Goal: Task Accomplishment & Management: Use online tool/utility

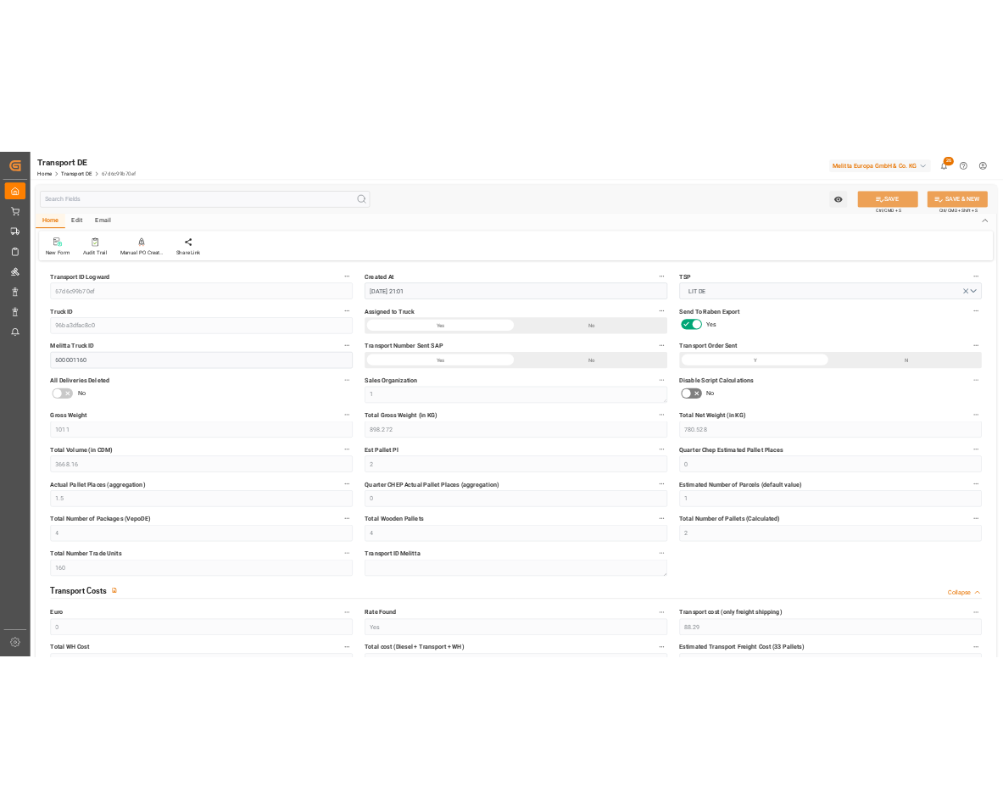
scroll to position [617, 0]
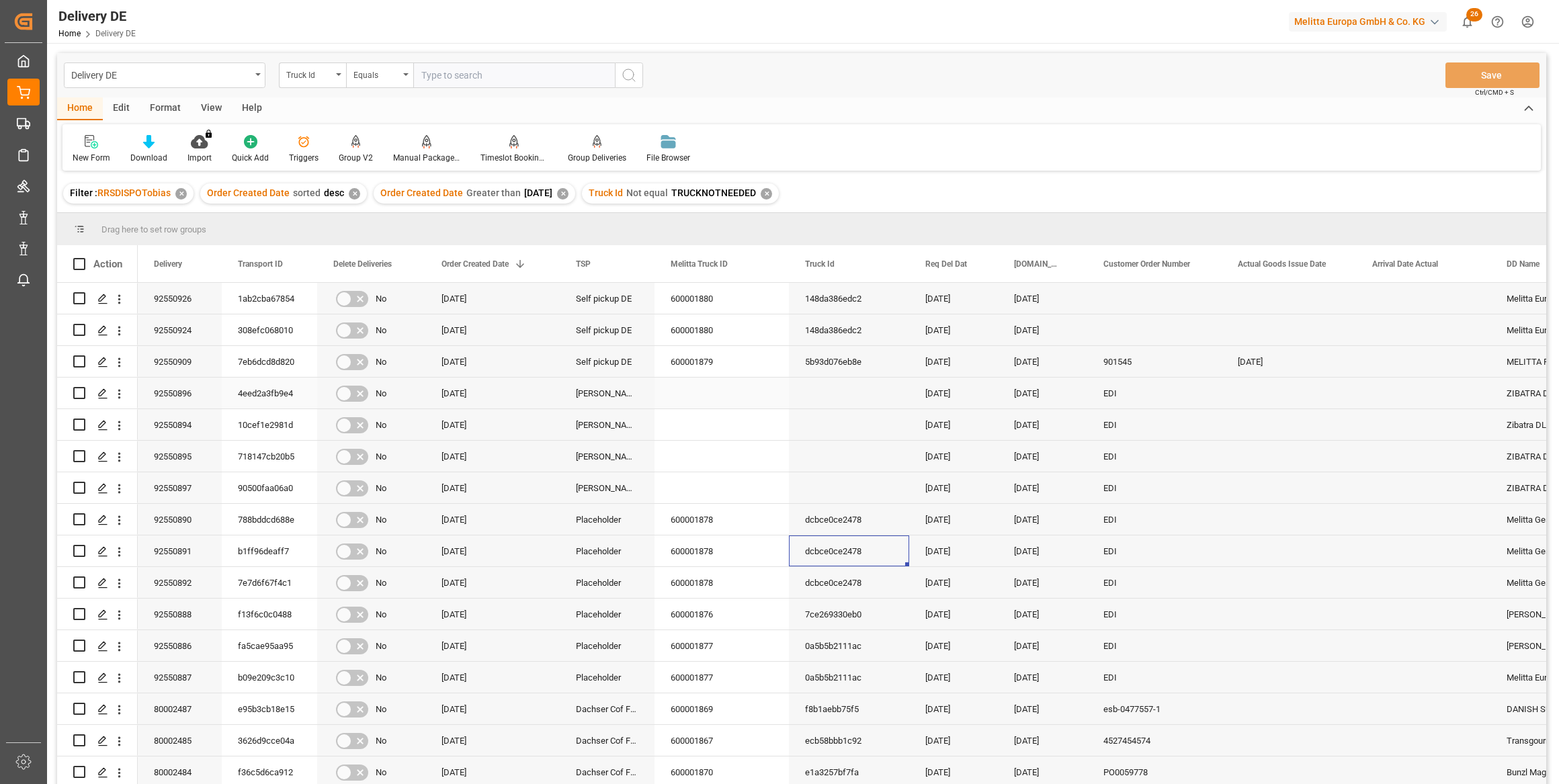
click at [729, 392] on div "Press SPACE to select this row." at bounding box center [722, 393] width 135 height 31
click at [157, 141] on div at bounding box center [149, 142] width 37 height 14
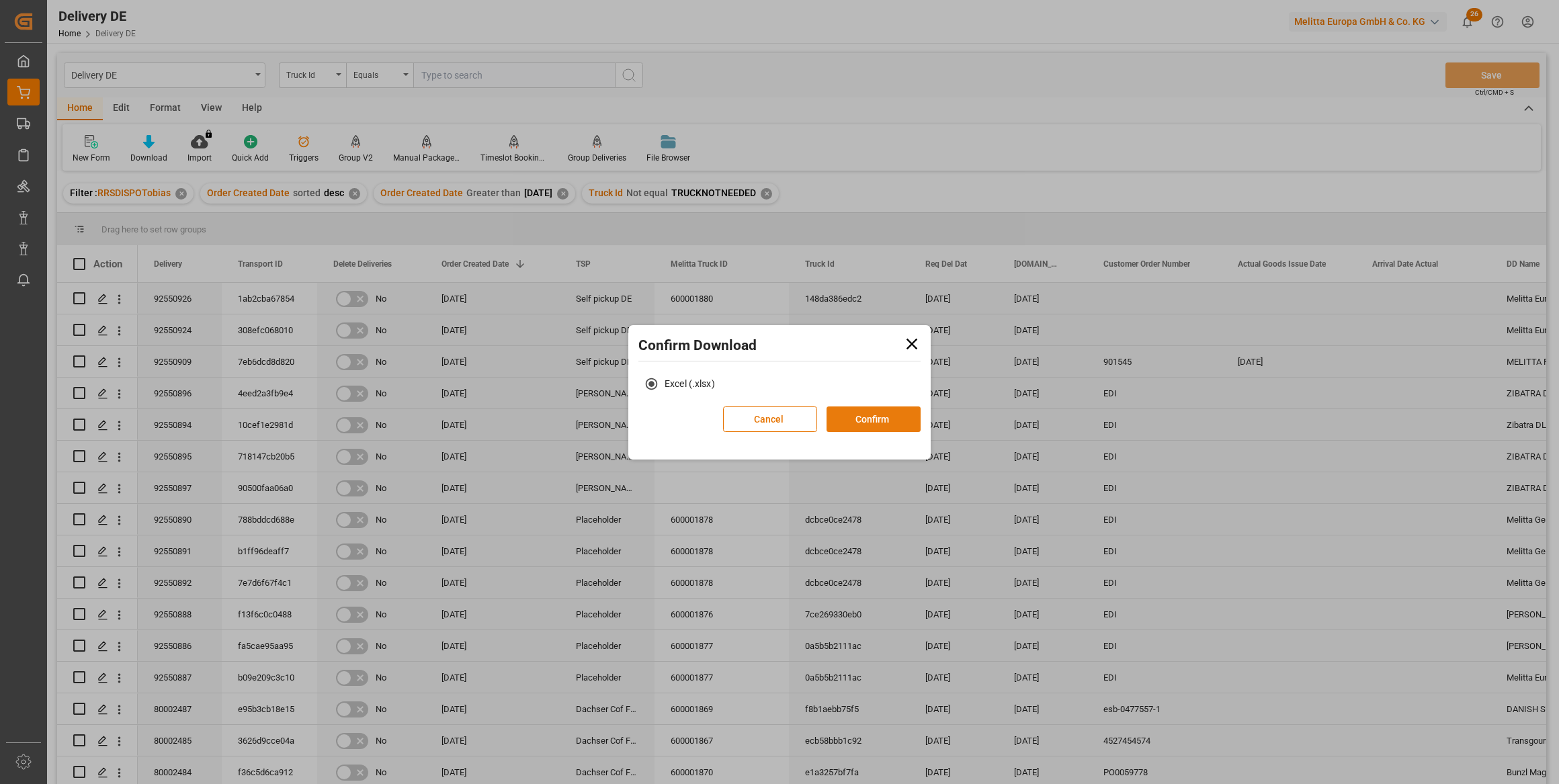
click at [856, 423] on button "Confirm" at bounding box center [873, 419] width 94 height 25
click at [873, 415] on button "Confirm" at bounding box center [873, 419] width 94 height 25
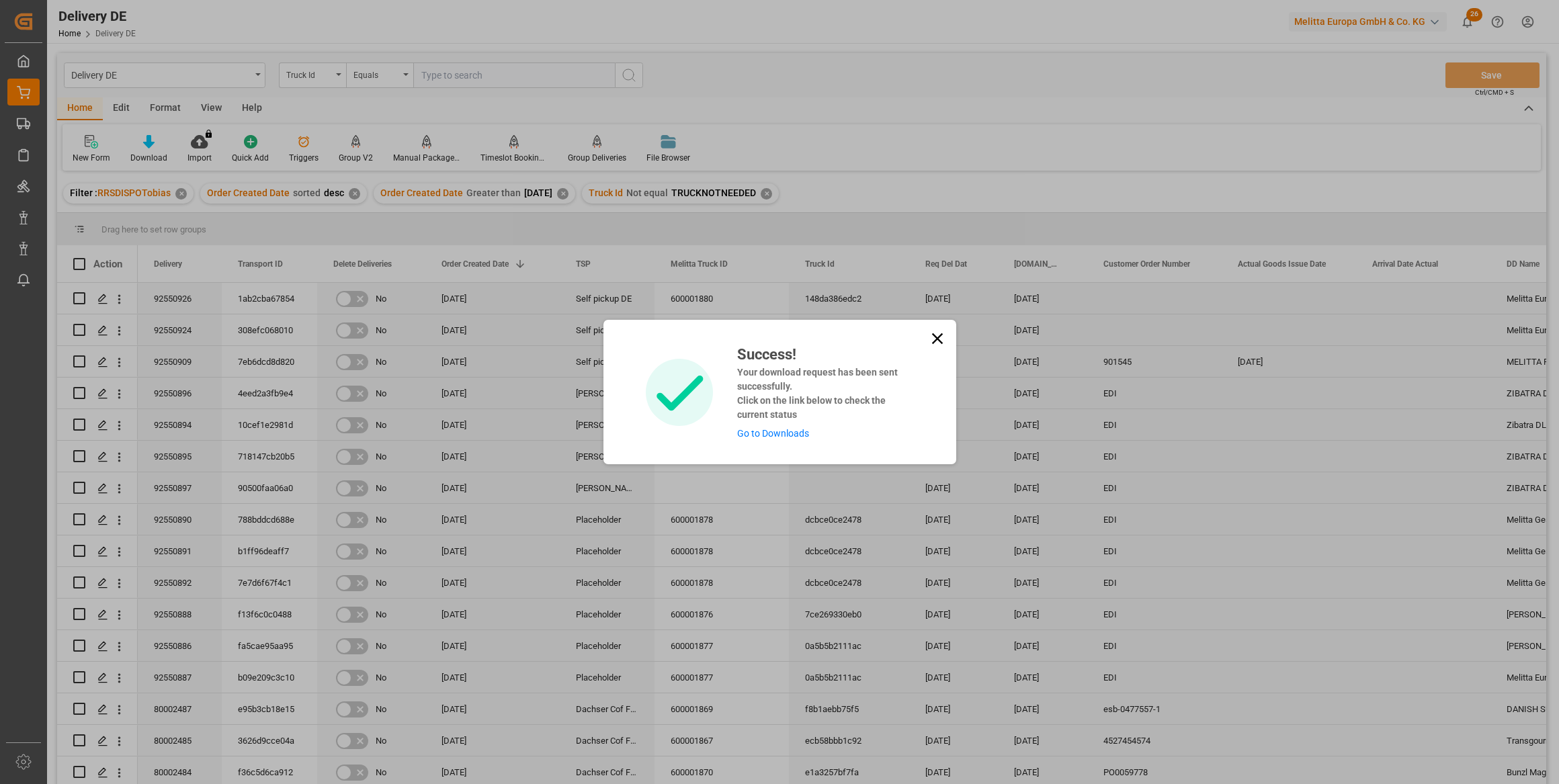
click at [801, 436] on link "Go to Downloads" at bounding box center [773, 433] width 72 height 11
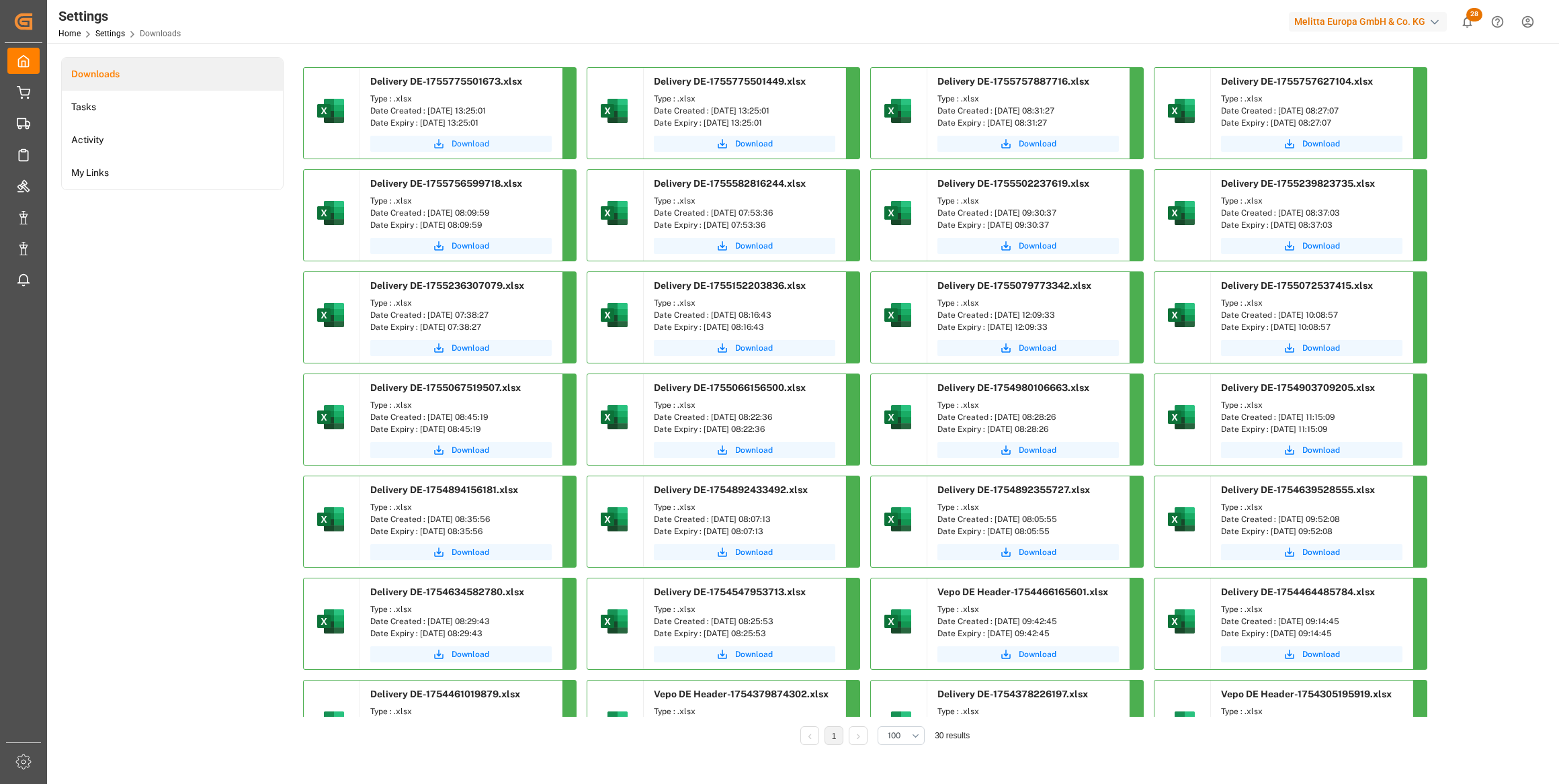
click at [476, 143] on span "Download" at bounding box center [471, 143] width 38 height 12
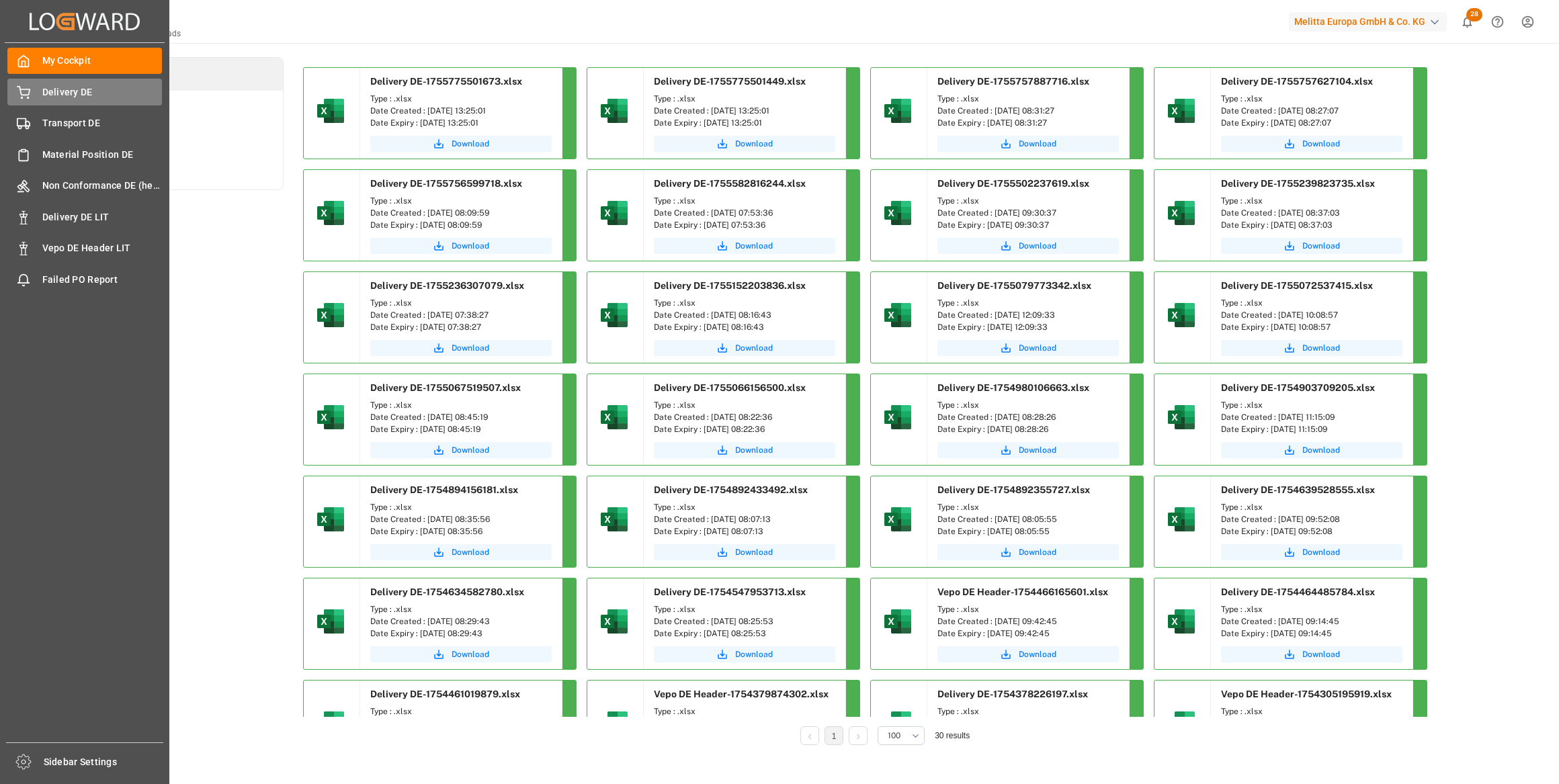
click at [81, 94] on span "Delivery DE" at bounding box center [102, 93] width 120 height 14
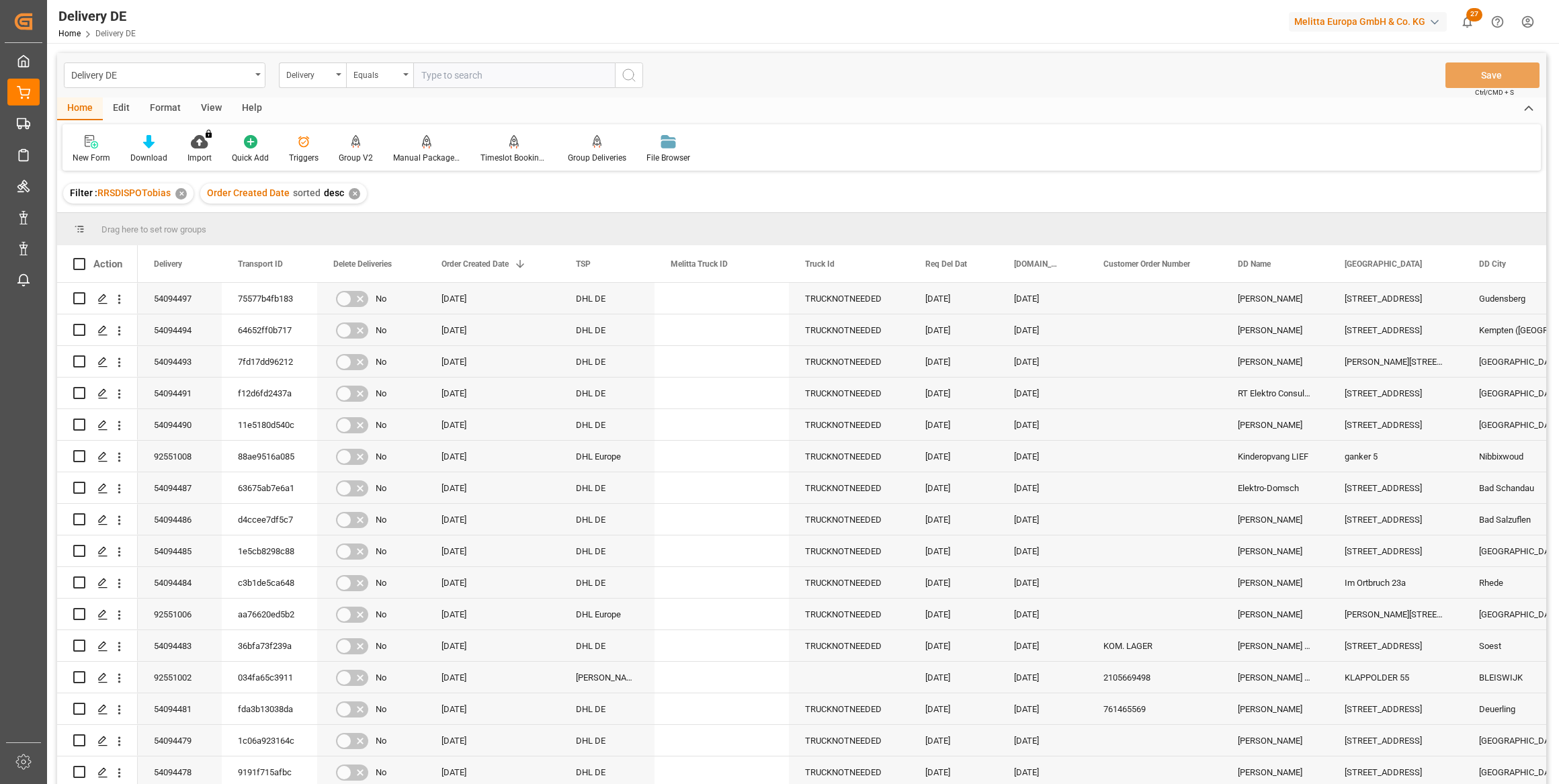
click at [436, 77] on input "text" at bounding box center [514, 75] width 201 height 25
paste input "92543195"
type input "92543195"
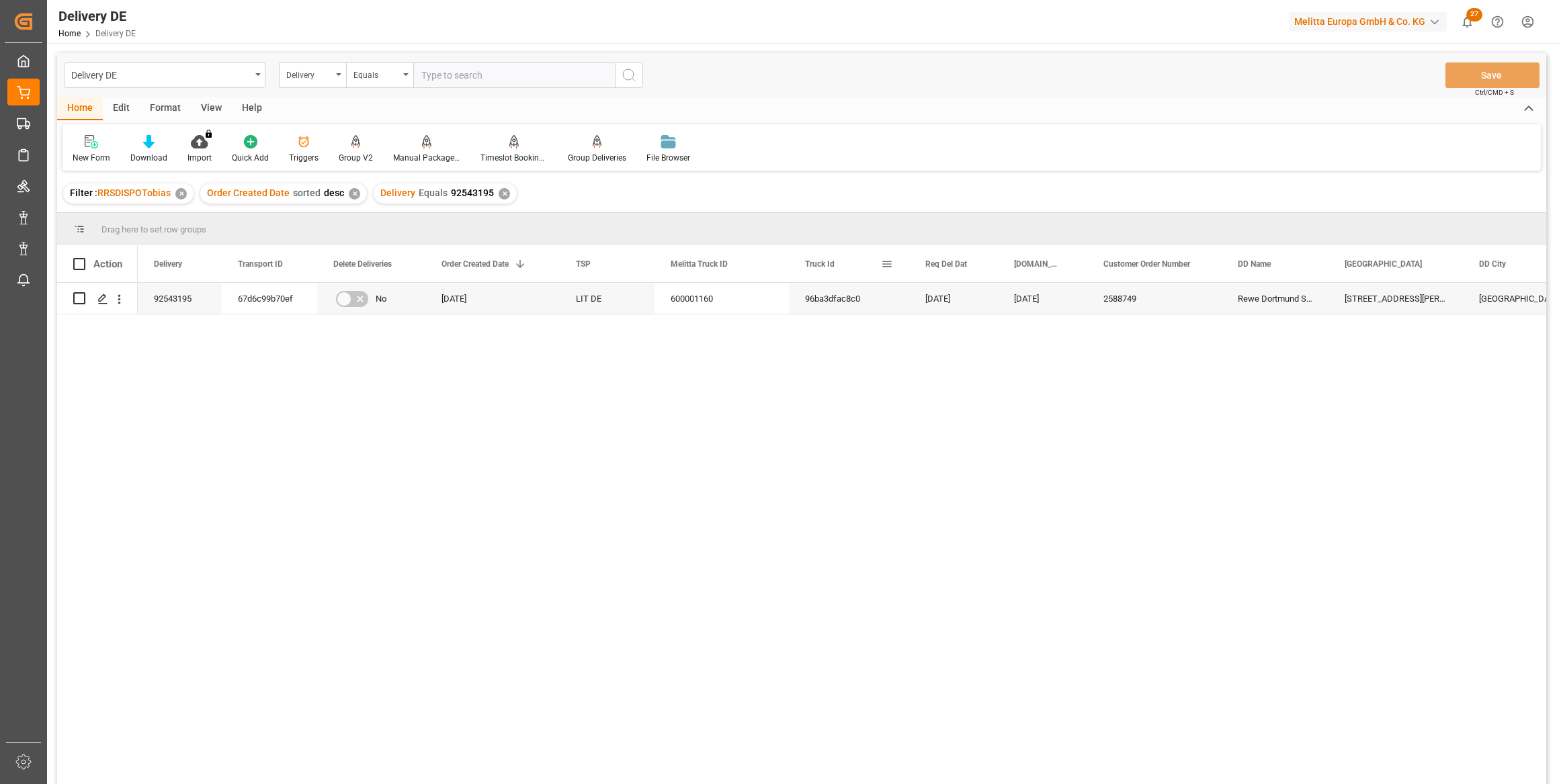
click at [892, 262] on span at bounding box center [886, 264] width 12 height 12
click at [1001, 263] on span "columns" at bounding box center [1000, 265] width 12 height 12
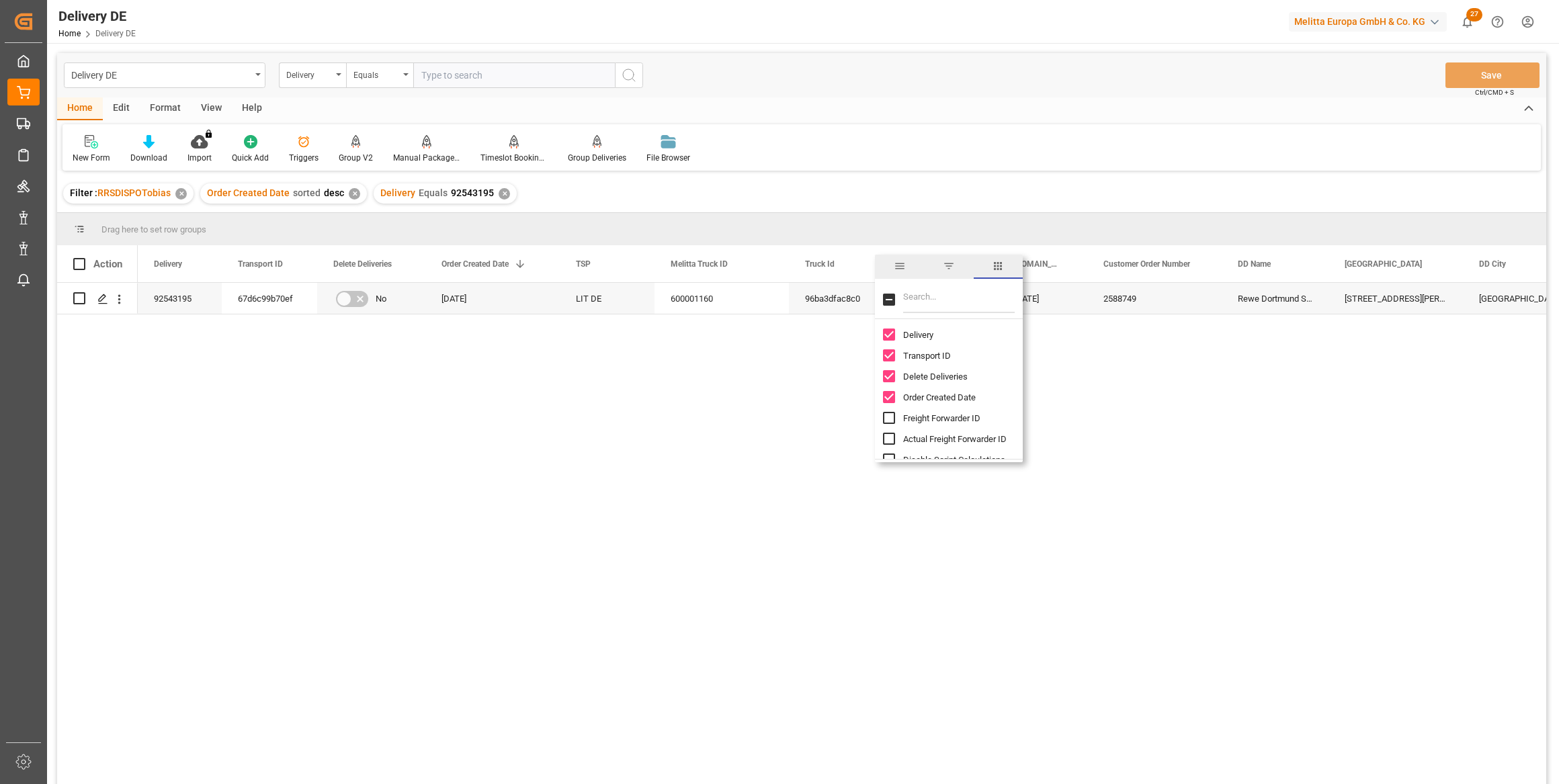
click at [915, 288] on input "Filter Columns Input" at bounding box center [959, 299] width 112 height 27
type input "act"
click at [888, 376] on input "Arrival Date Actual column toggle visibility (hidden)" at bounding box center [889, 375] width 12 height 12
checkbox input "true"
checkbox input "false"
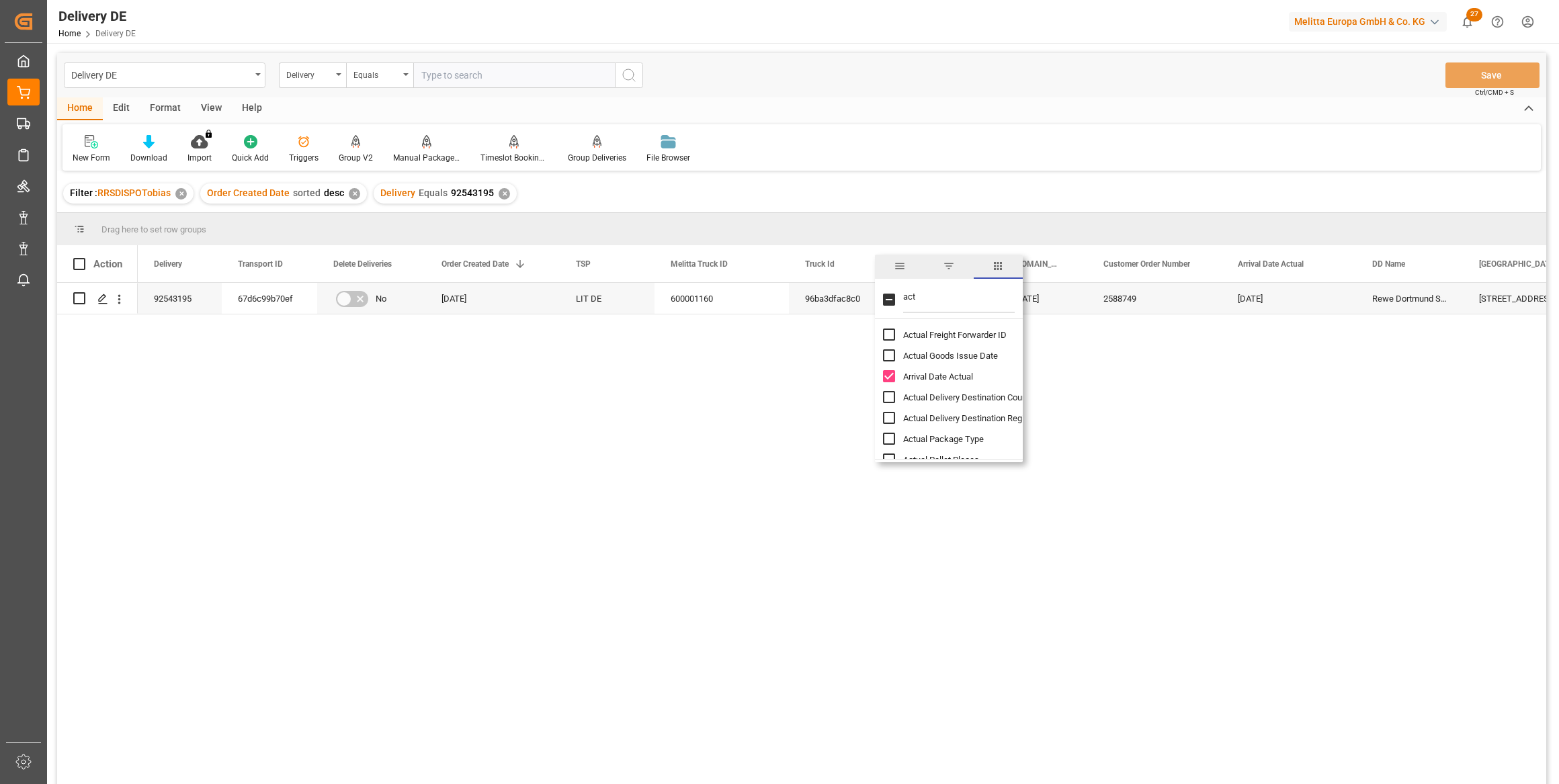
click at [1154, 402] on div "67d6c99b70ef No 25.07.2025 LIT DE 600001160 96ba3dfac8c0 04.08.2025 31.07.2025 …" at bounding box center [842, 538] width 1408 height 510
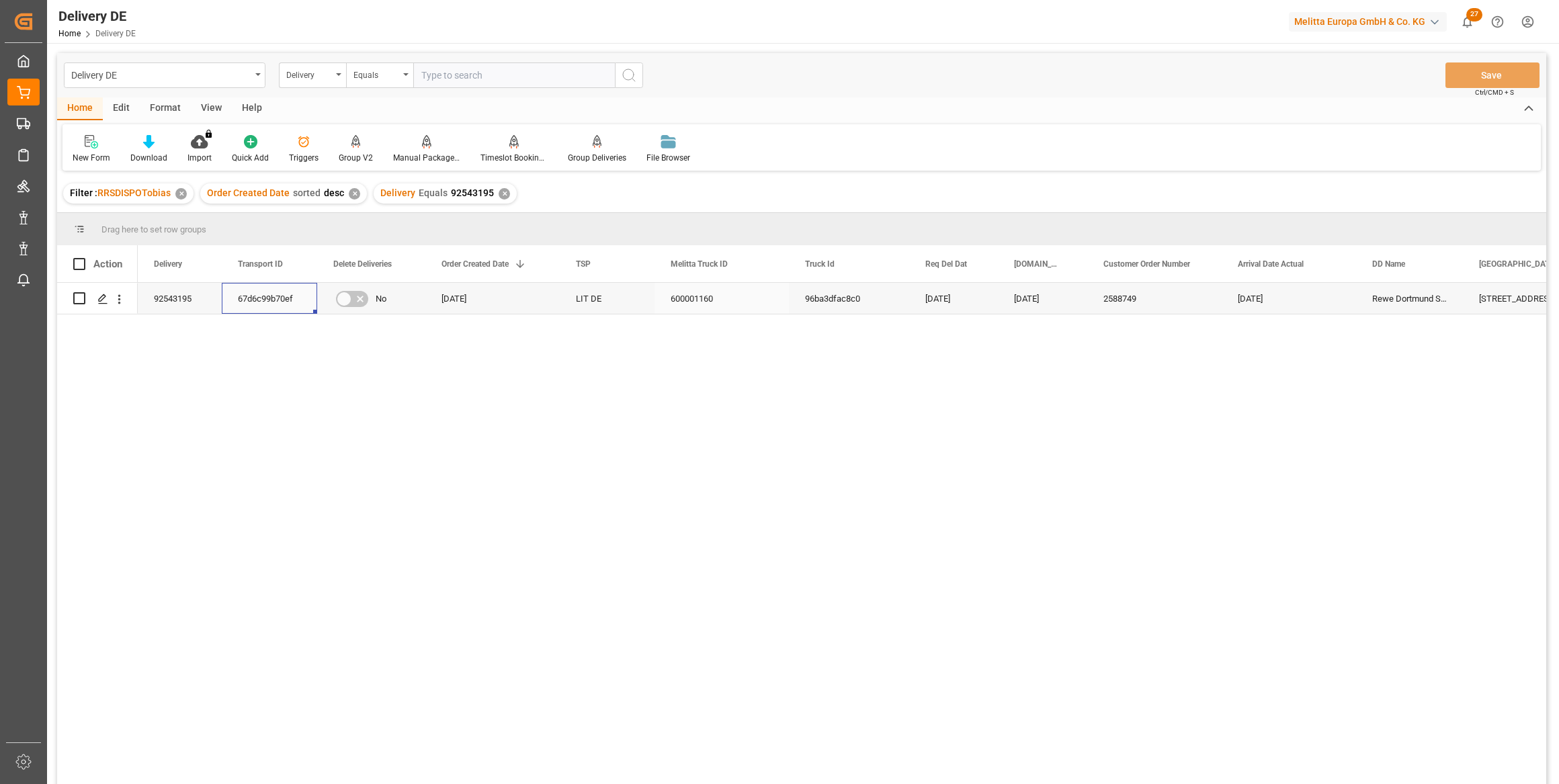
click at [264, 299] on div "67d6c99b70ef" at bounding box center [269, 298] width 95 height 31
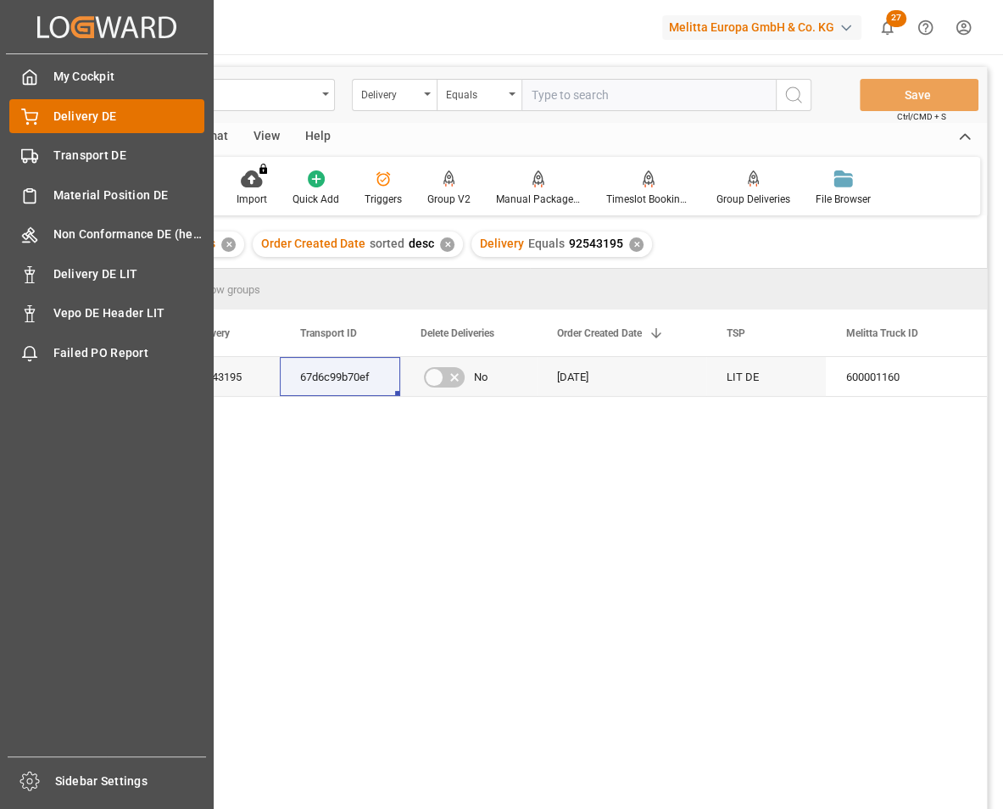
click at [50, 119] on div "Delivery DE Delivery DE" at bounding box center [106, 115] width 195 height 33
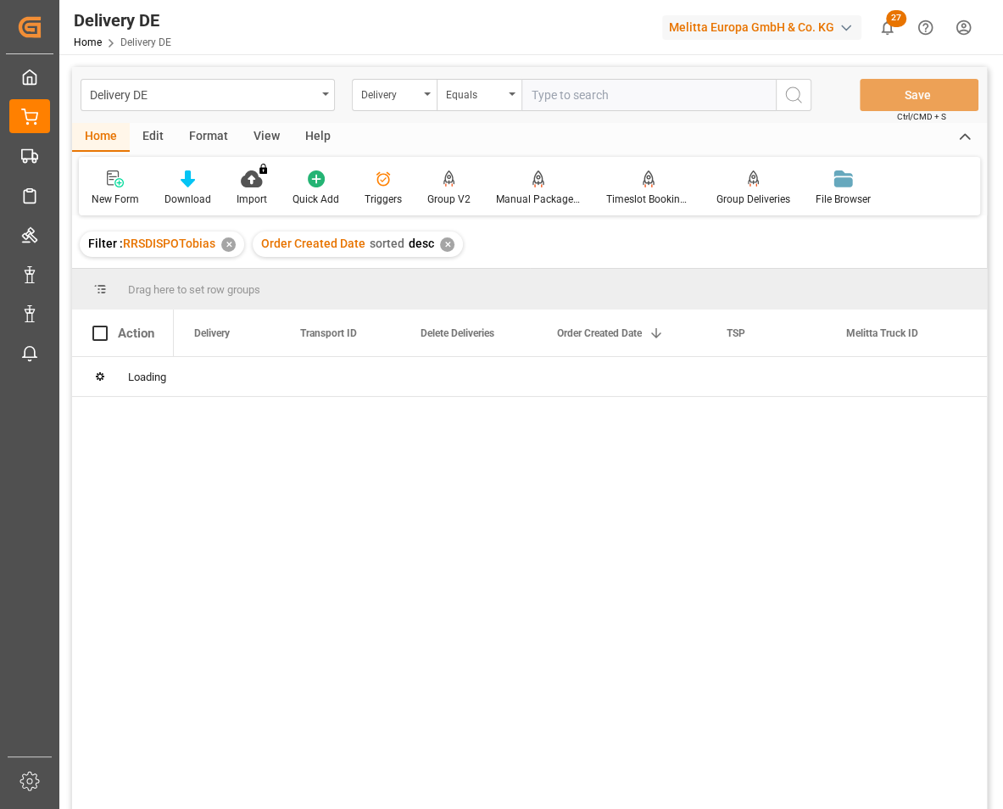
drag, startPoint x: 558, startPoint y: 93, endPoint x: 550, endPoint y: 109, distance: 17.5
click at [559, 93] on input "text" at bounding box center [649, 95] width 254 height 32
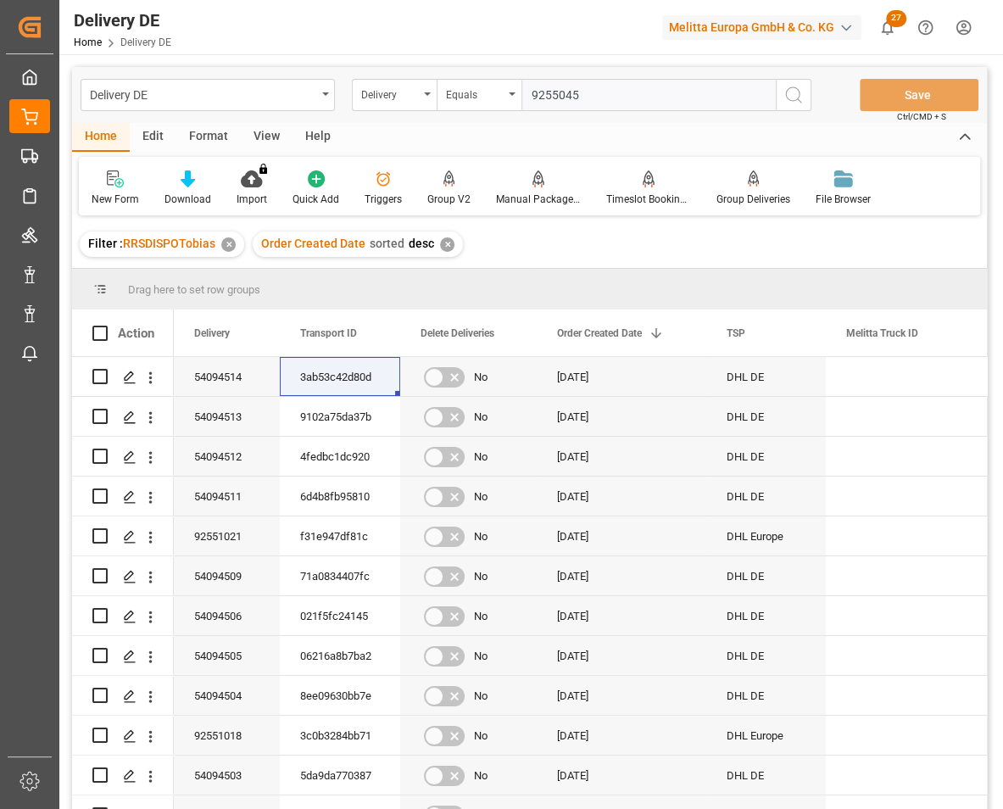
type input "92550459"
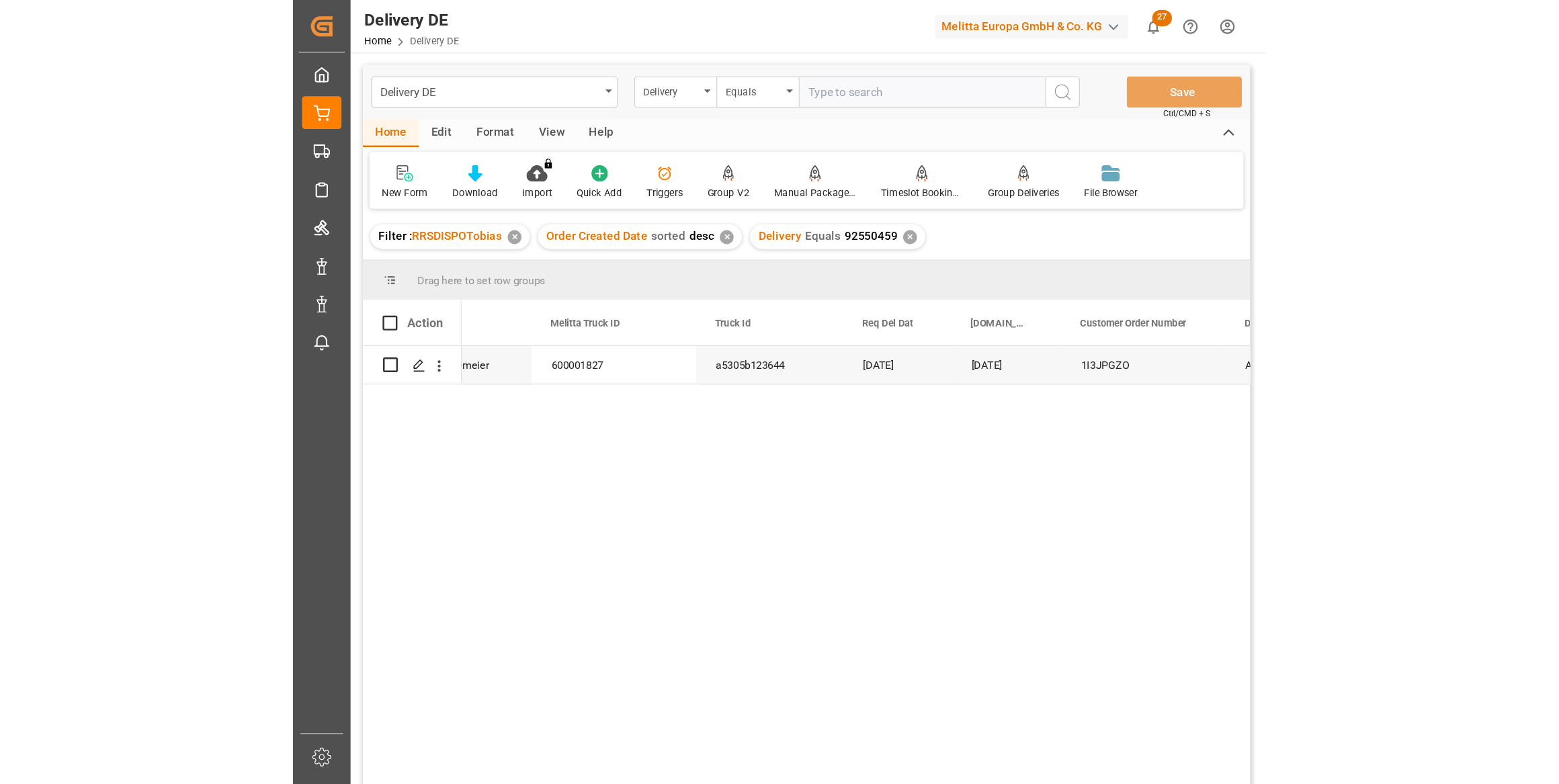
scroll to position [0, 489]
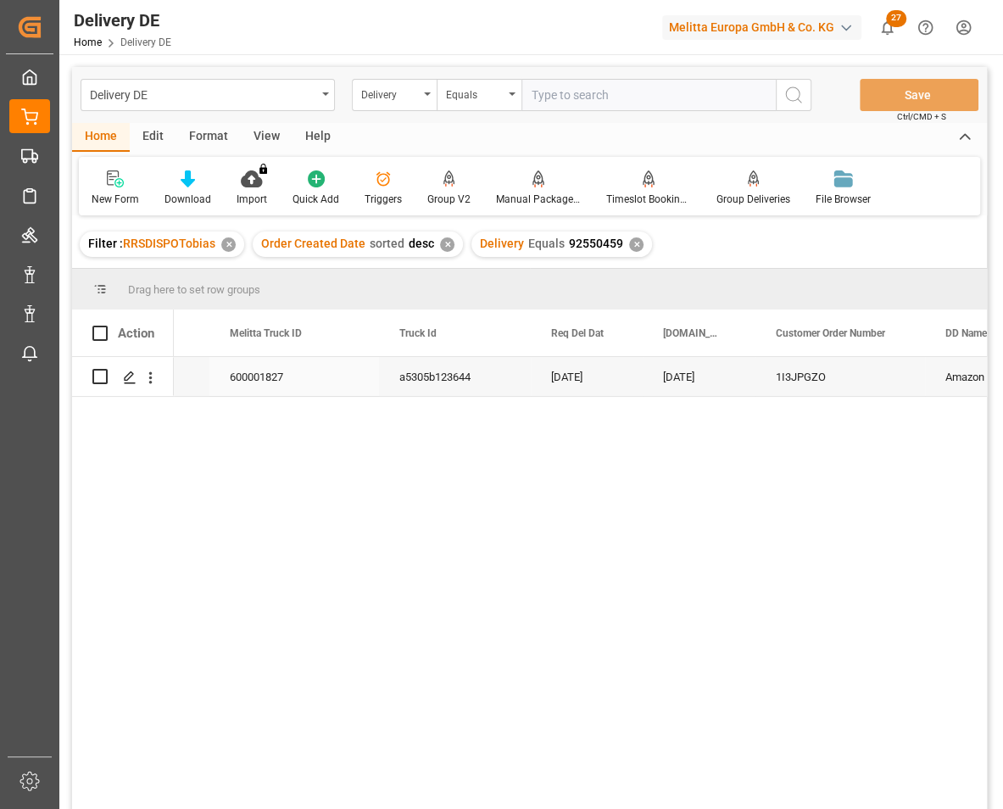
click at [805, 375] on div "1I3JPGZO" at bounding box center [841, 376] width 170 height 39
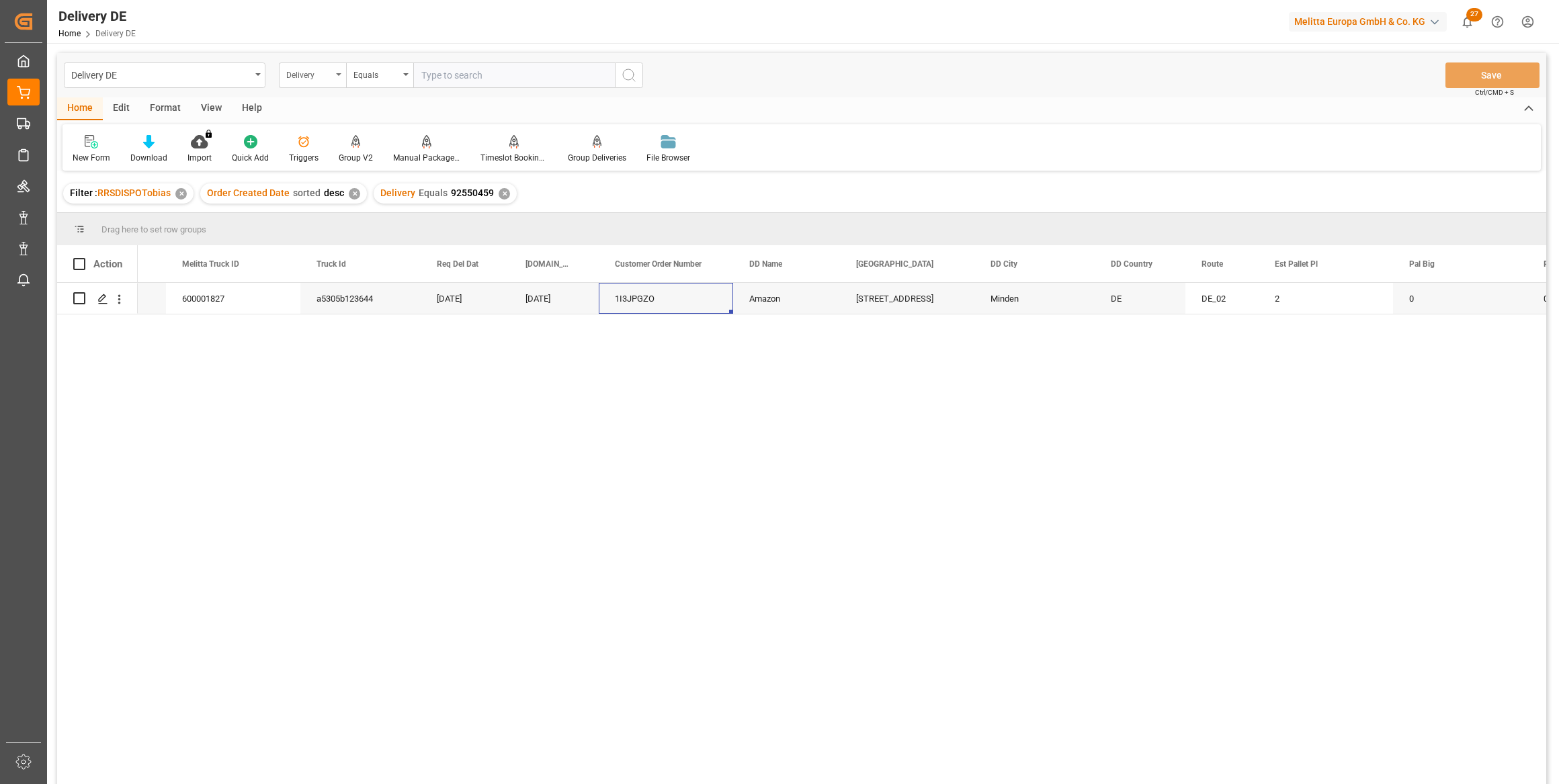
click at [321, 70] on div "Delivery" at bounding box center [309, 74] width 46 height 16
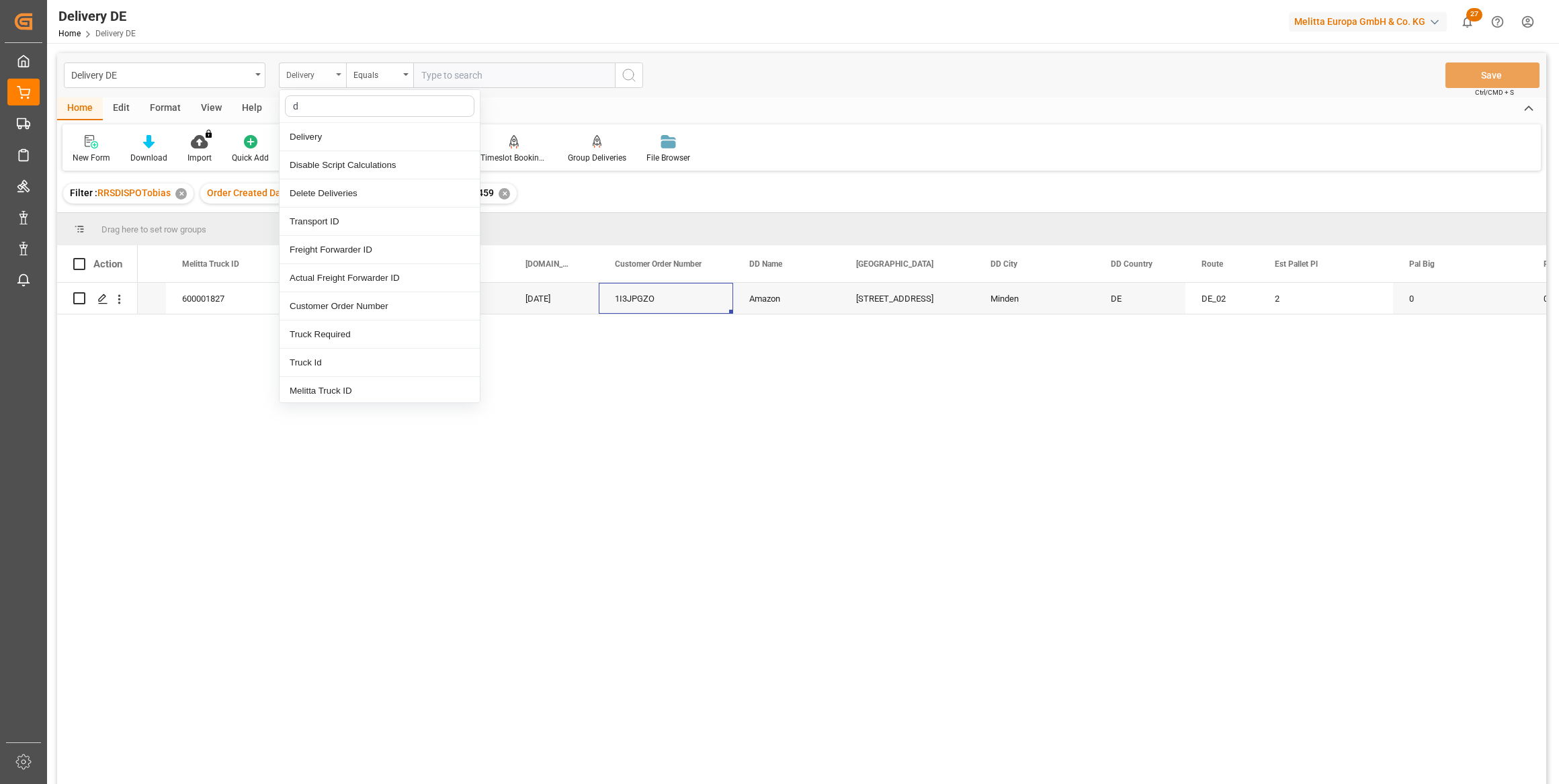
type input "dd"
click at [315, 280] on div "DD City" at bounding box center [379, 278] width 200 height 29
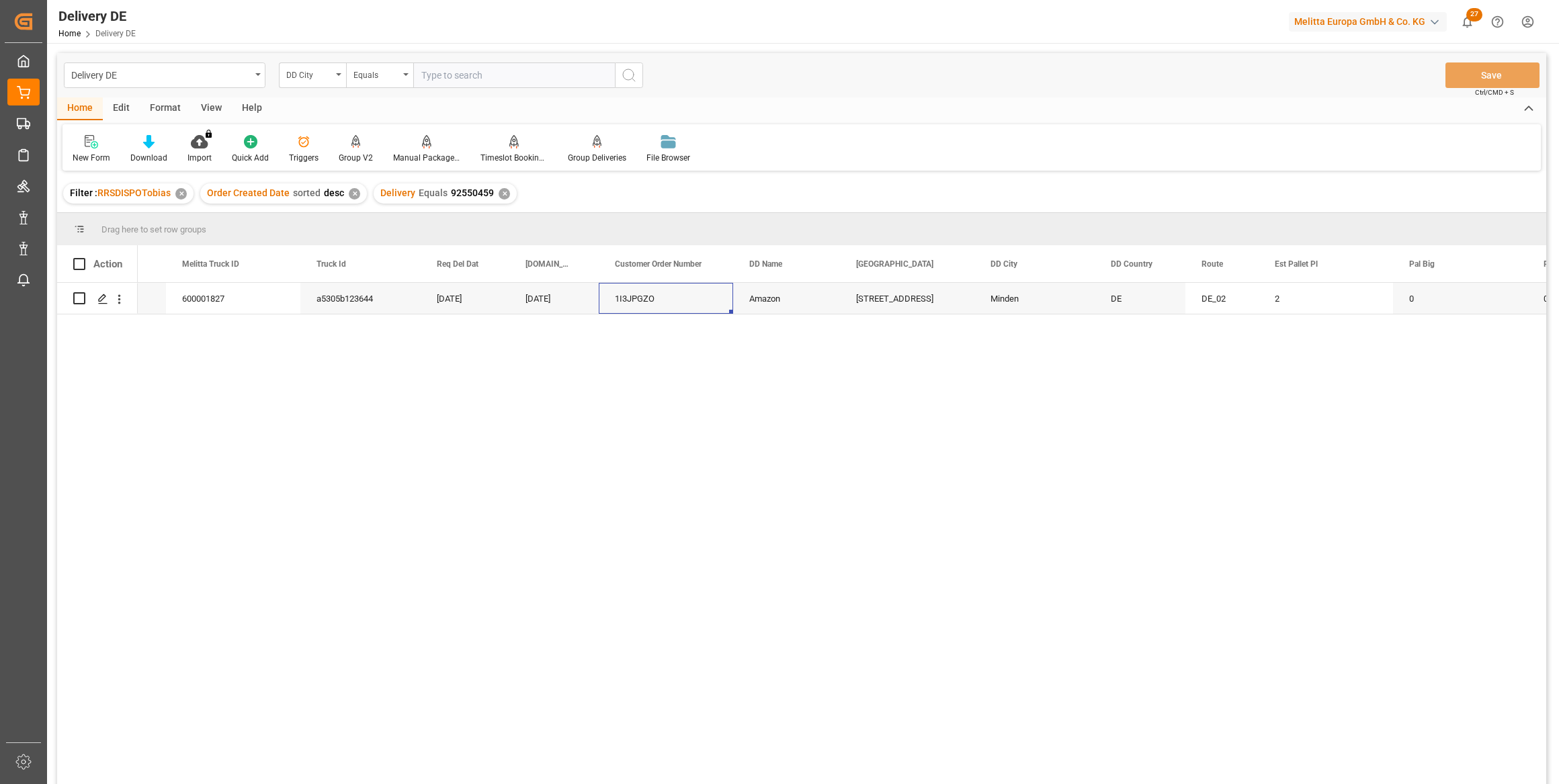
click at [447, 75] on input "text" at bounding box center [514, 75] width 201 height 25
type input "estorf"
click at [631, 75] on icon "search button" at bounding box center [629, 75] width 16 height 16
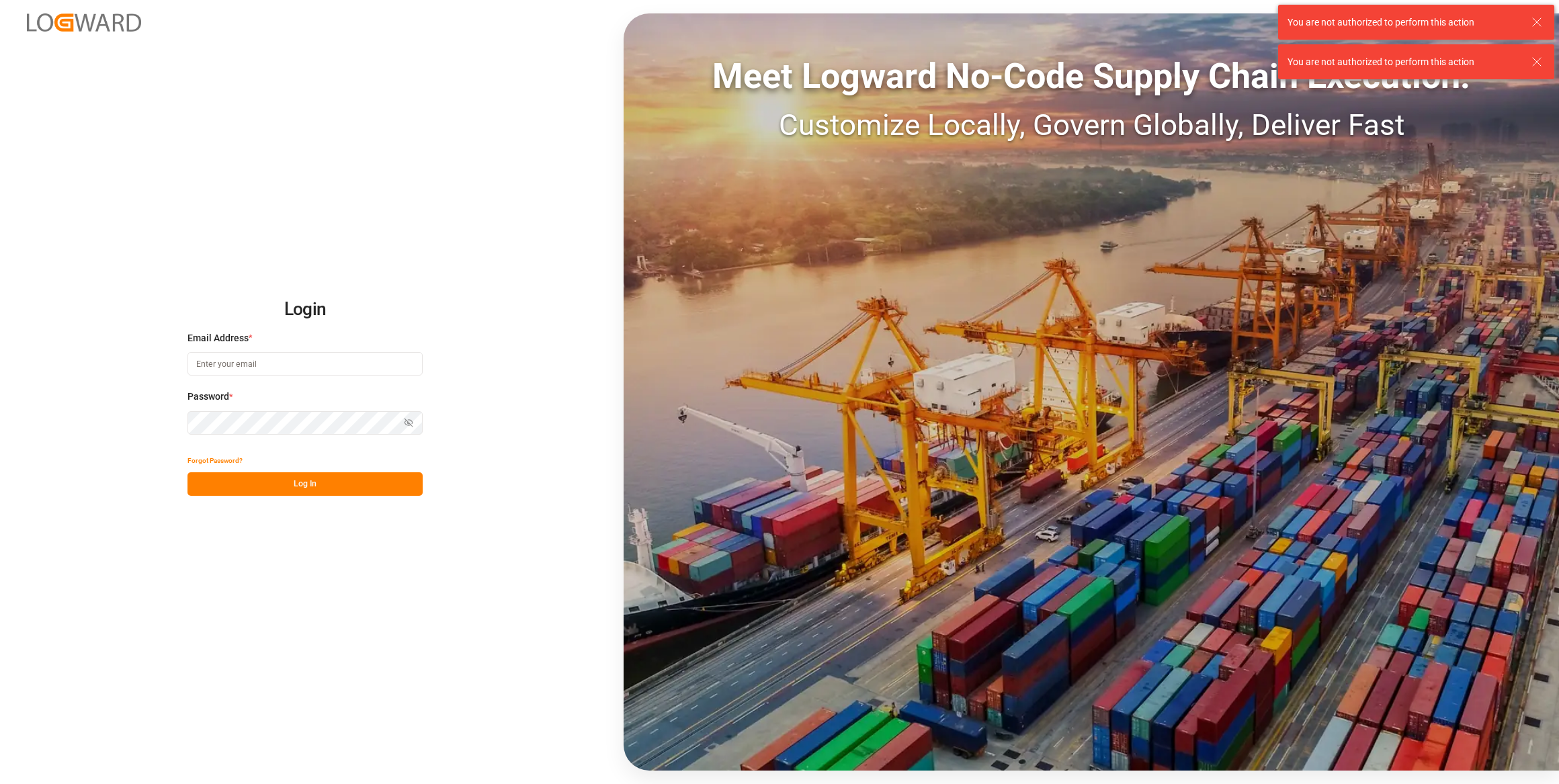
type input "[PERSON_NAME][EMAIL_ADDRESS][PERSON_NAME][DOMAIN_NAME]"
click at [298, 489] on button "Log In" at bounding box center [305, 484] width 235 height 24
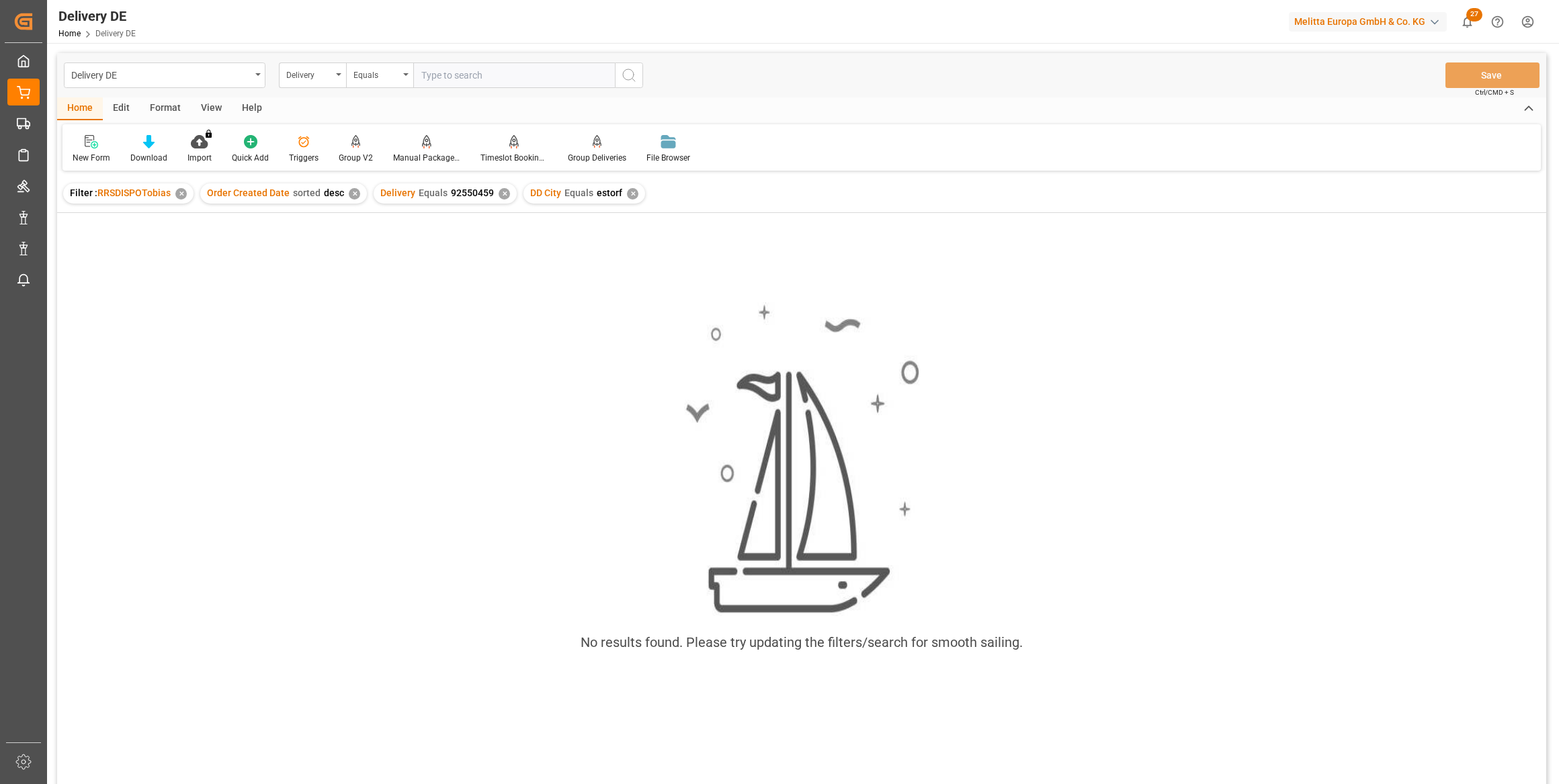
click at [501, 193] on div "✕" at bounding box center [504, 194] width 11 height 11
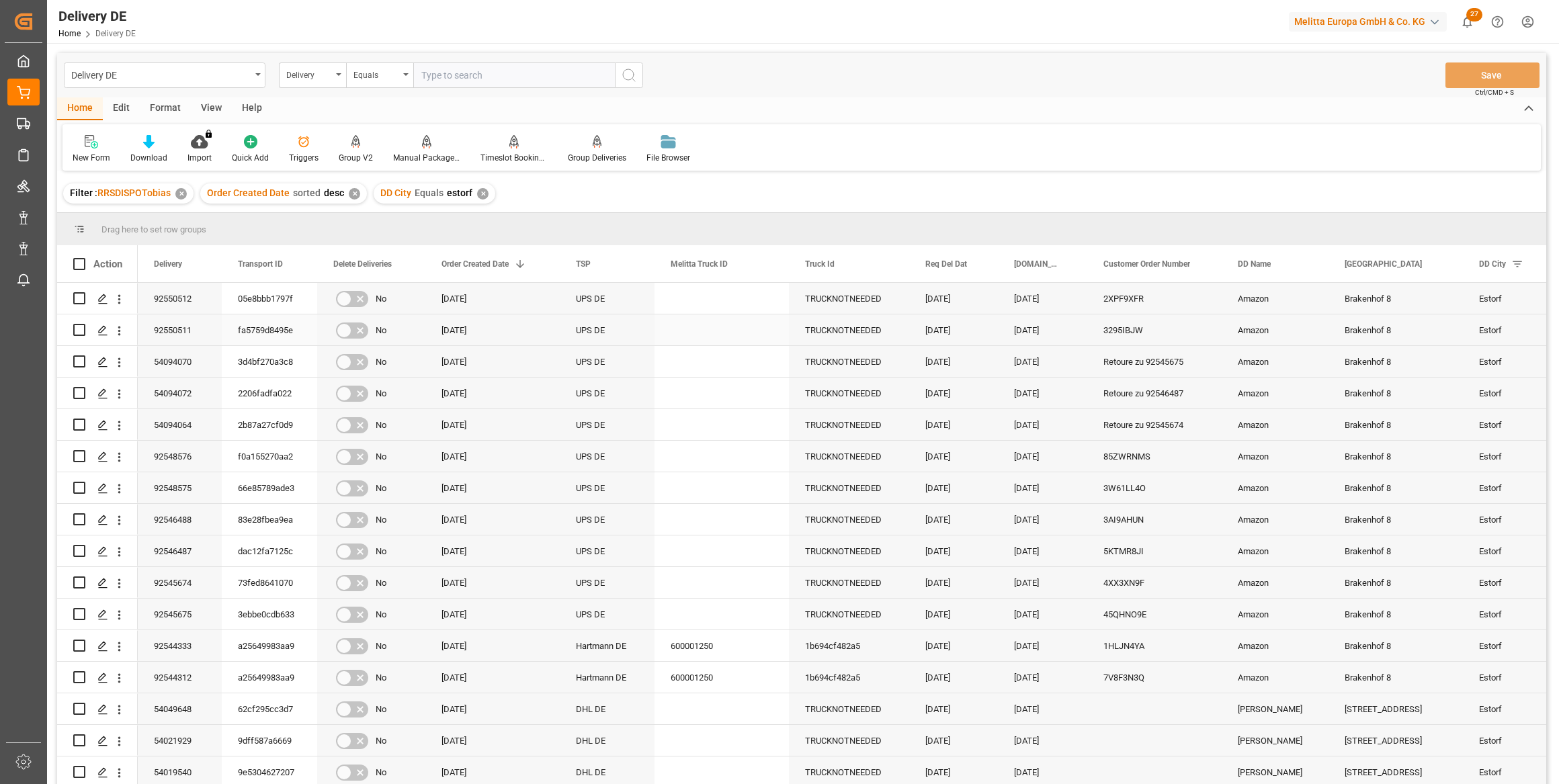
click at [1119, 334] on div "3295IBJW" at bounding box center [1154, 329] width 135 height 31
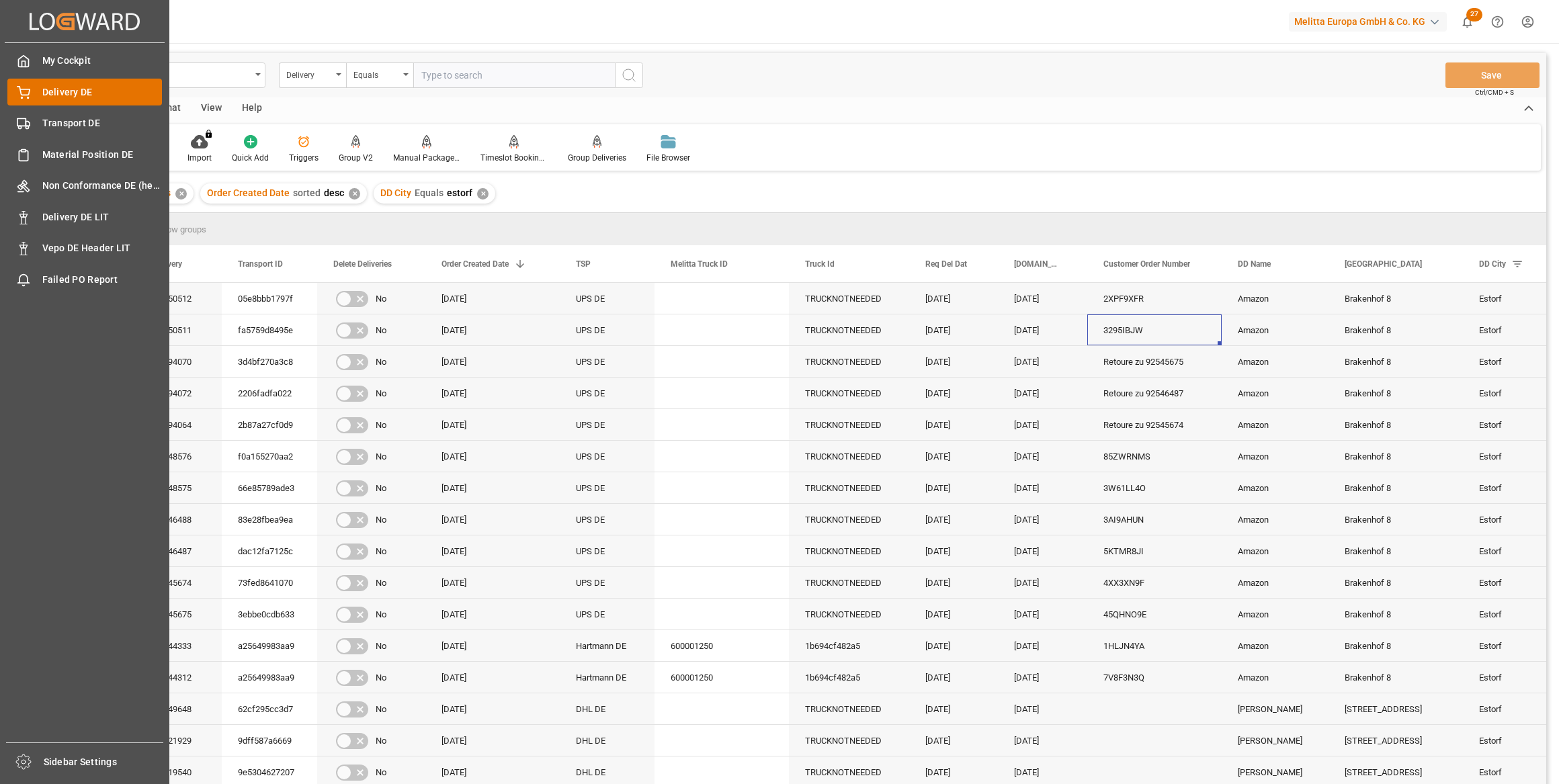
drag, startPoint x: 73, startPoint y: 123, endPoint x: 79, endPoint y: 104, distance: 19.9
click at [73, 123] on span "Transport DE" at bounding box center [102, 124] width 120 height 14
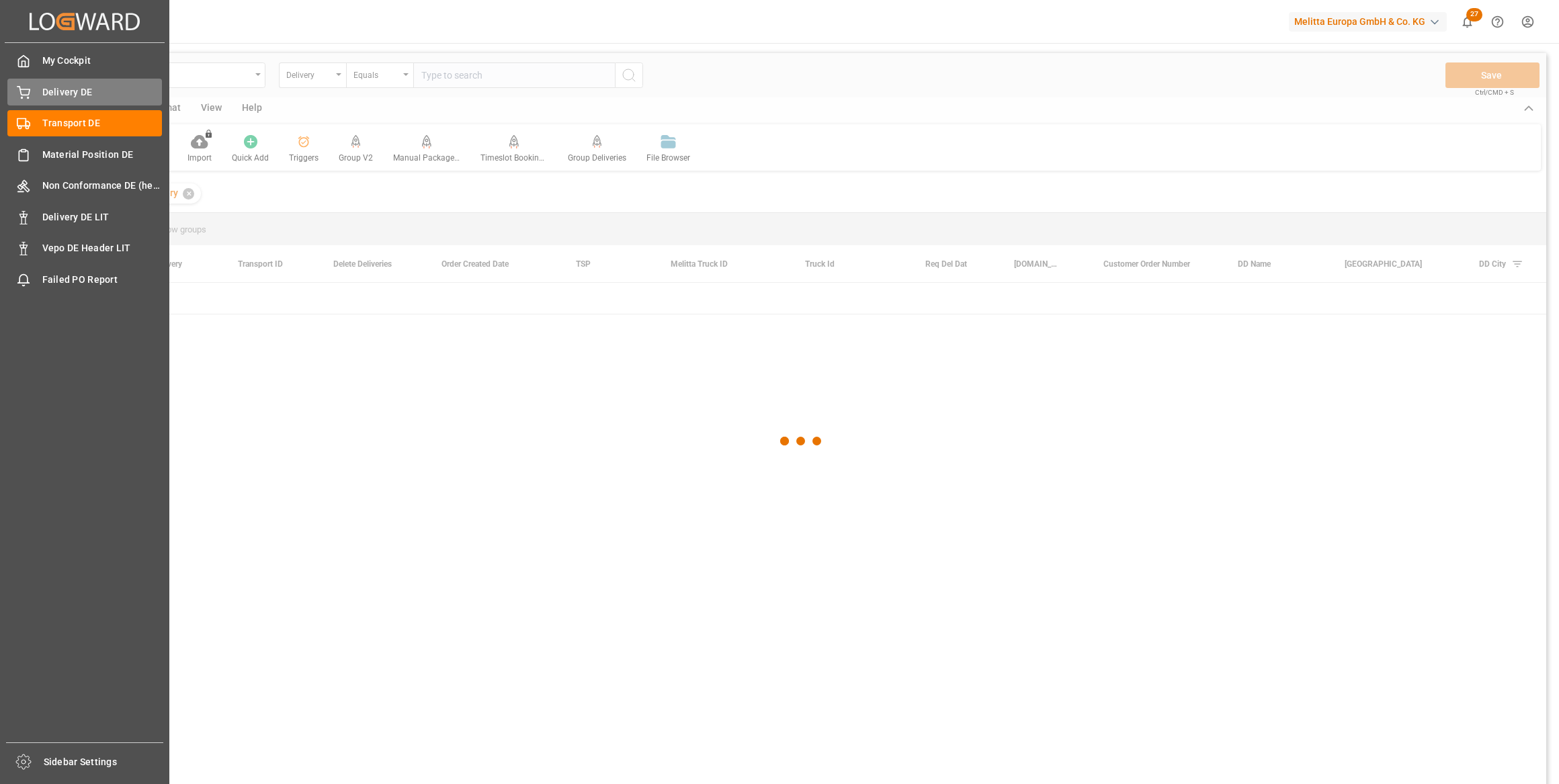
click at [86, 92] on span "Delivery DE" at bounding box center [102, 93] width 120 height 14
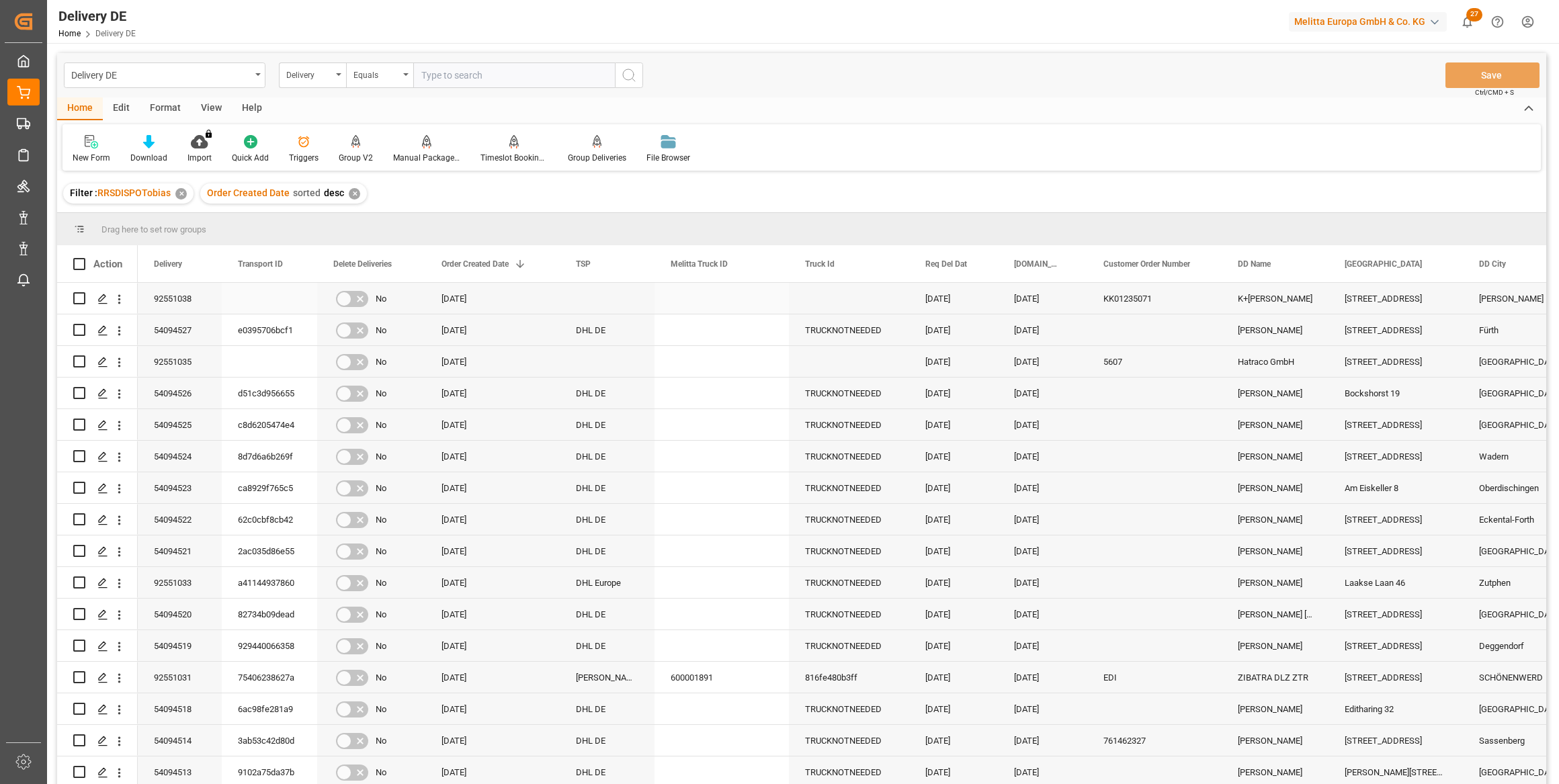
click at [82, 299] on input "Press Space to toggle row selection (unchecked)" at bounding box center [78, 298] width 12 height 12
checkbox input "true"
click at [424, 151] on div "Manual Package TypeDetermination" at bounding box center [427, 149] width 87 height 29
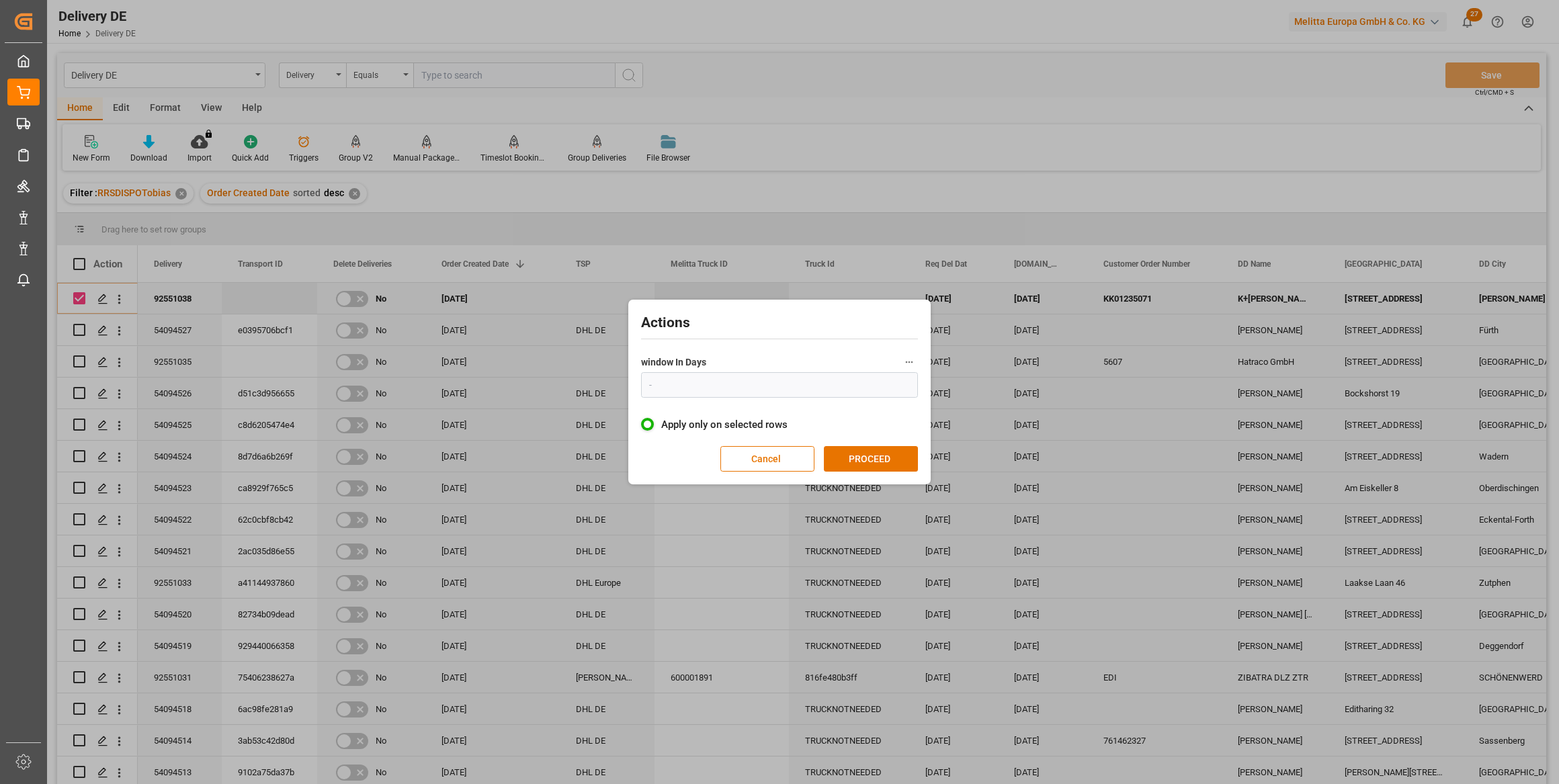
type input "1"
click at [866, 443] on div "Actions window In Days 1 Apply only on selected rows Cancel PROCEED" at bounding box center [779, 392] width 295 height 178
click at [875, 459] on button "PROCEED" at bounding box center [871, 459] width 94 height 25
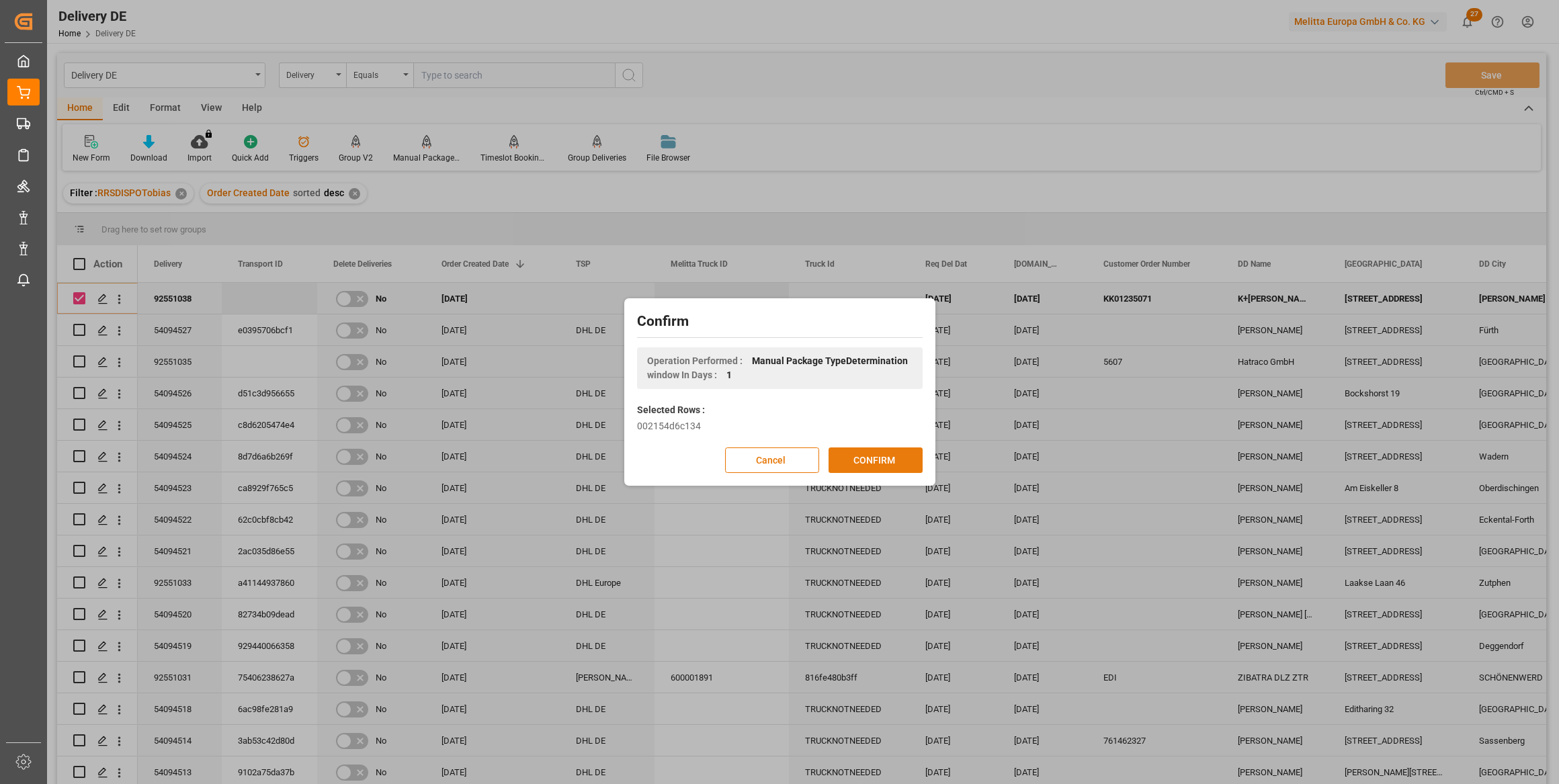
click at [877, 459] on button "CONFIRM" at bounding box center [875, 460] width 94 height 25
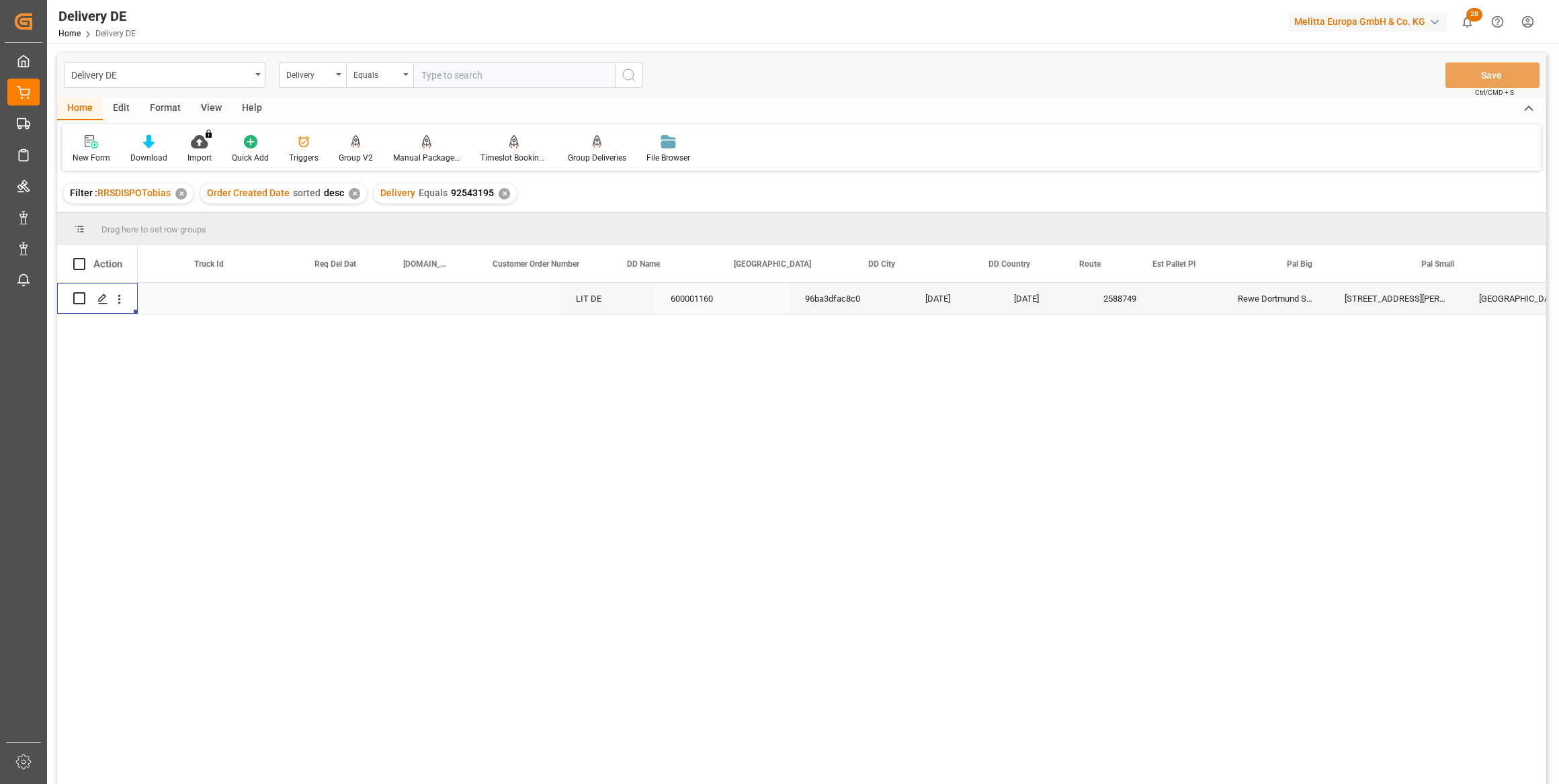
scroll to position [0, 611]
click at [1465, 22] on icon "show 28 new notifications" at bounding box center [1467, 22] width 14 height 14
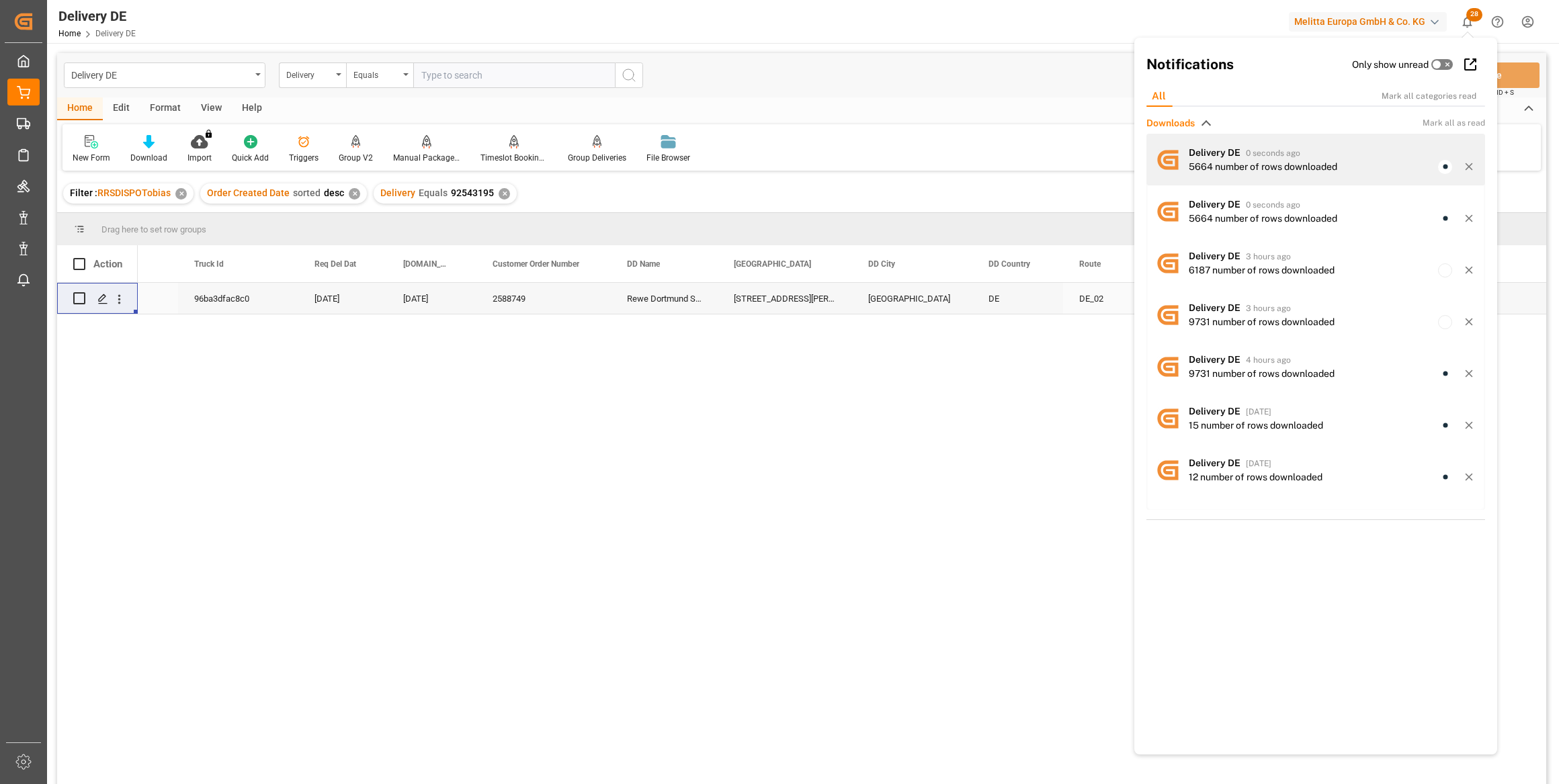
click at [1219, 162] on div "5664 number of rows downloaded" at bounding box center [1263, 167] width 148 height 14
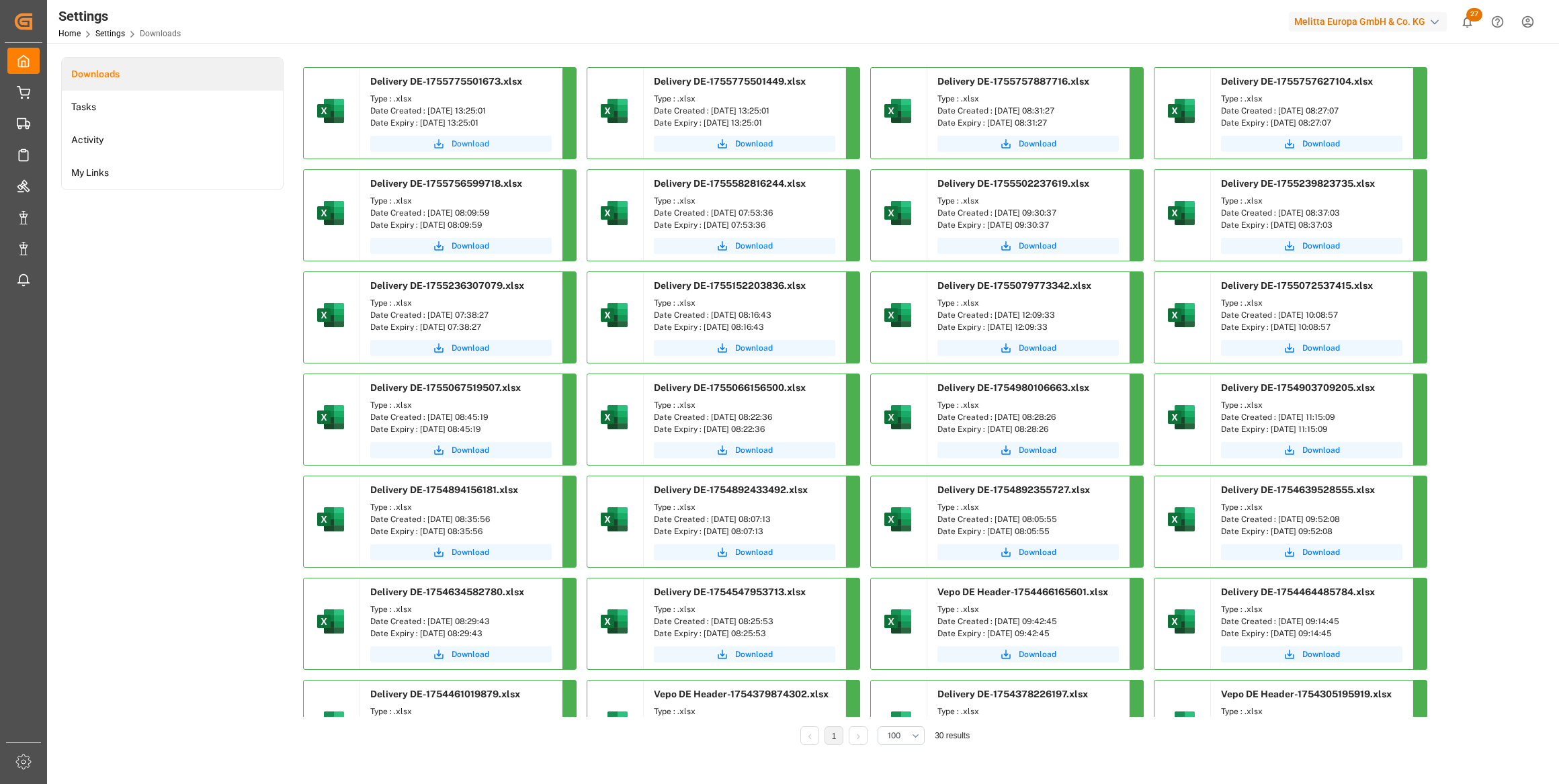
click at [481, 139] on span "Download" at bounding box center [471, 143] width 38 height 12
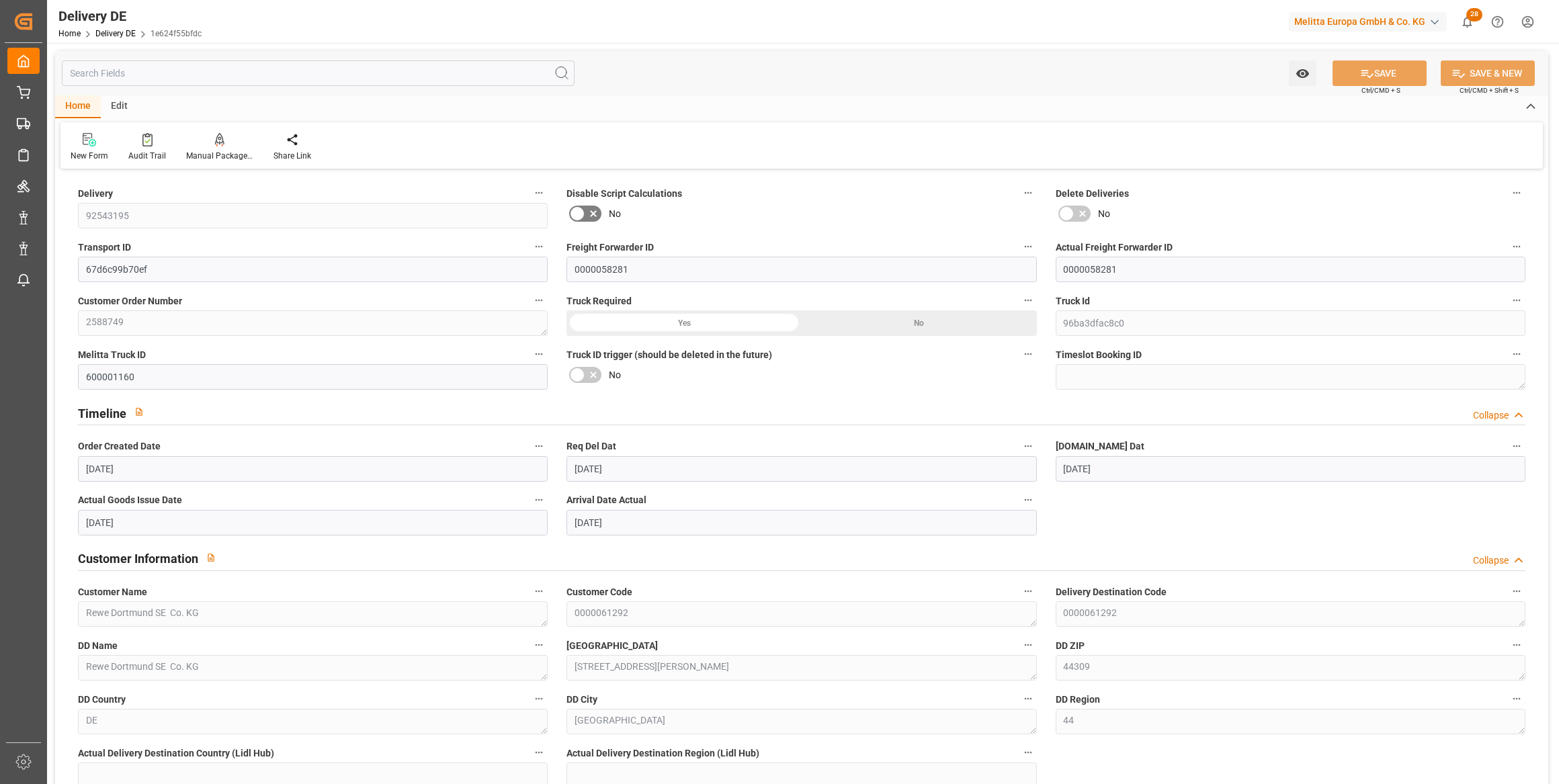
scroll to position [2076, 0]
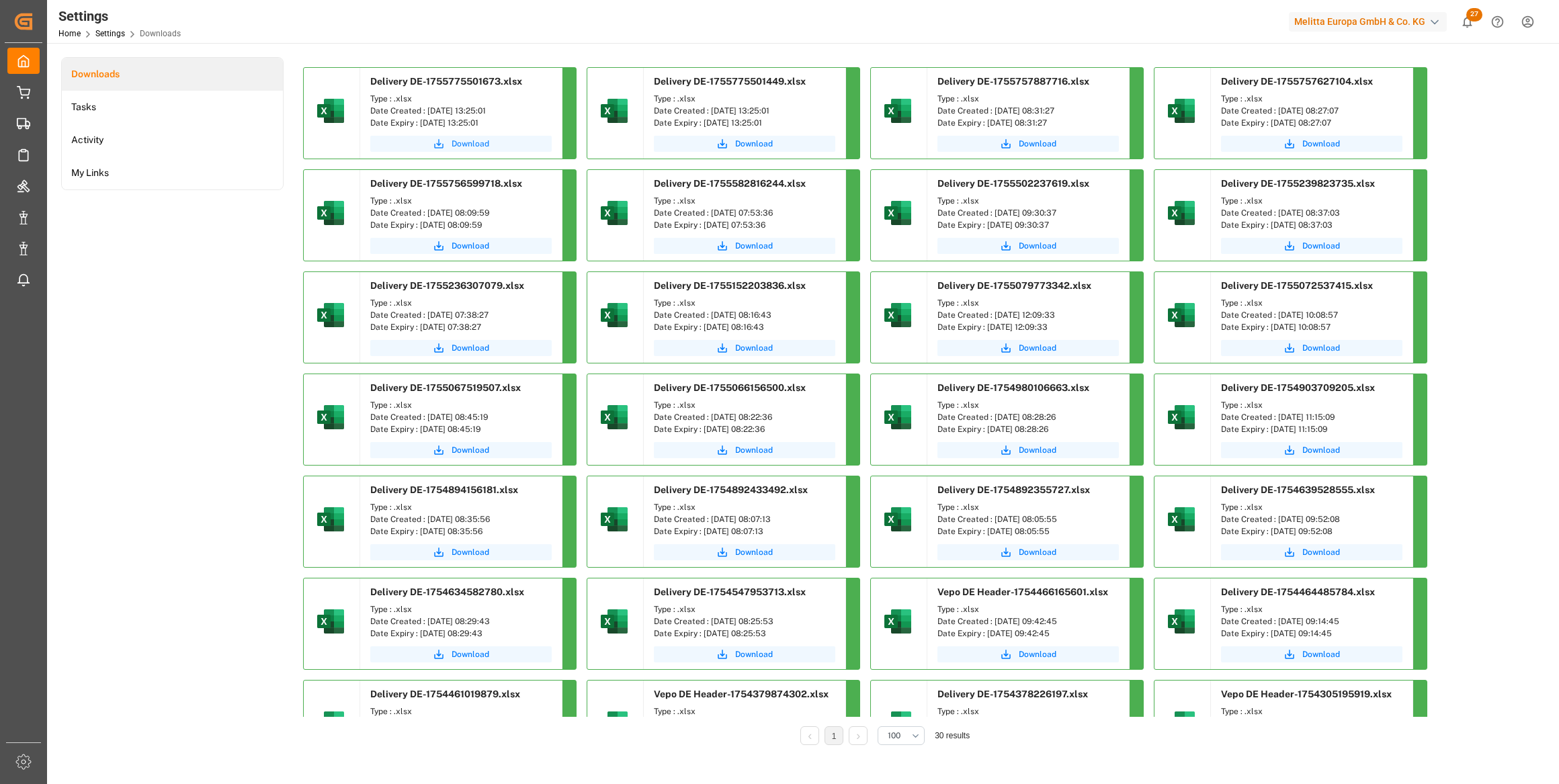
click at [472, 148] on span "Download" at bounding box center [471, 143] width 38 height 12
